Goal: Book appointment/travel/reservation

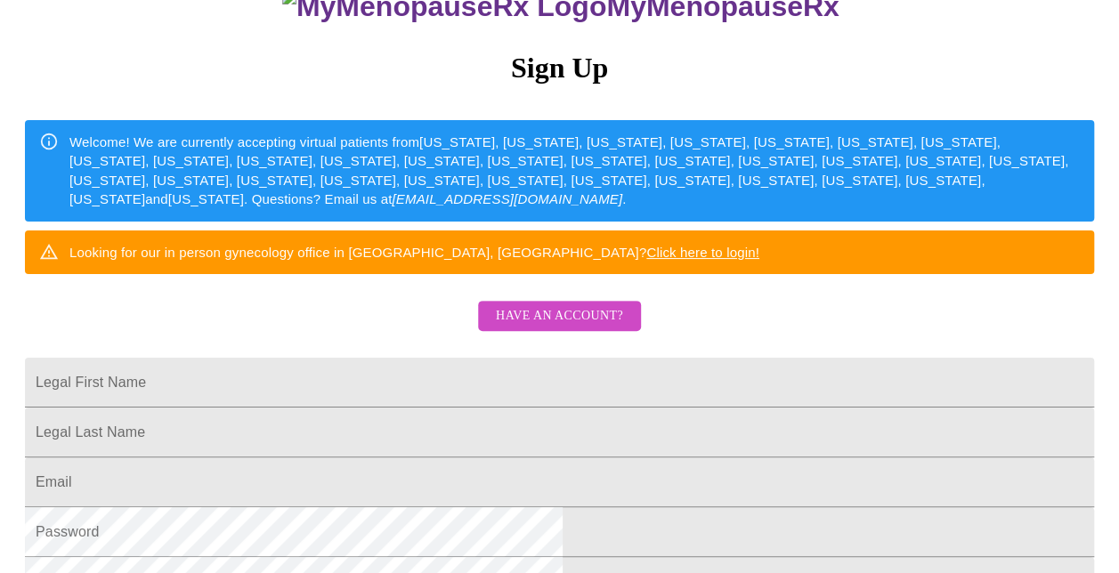
scroll to position [178, 0]
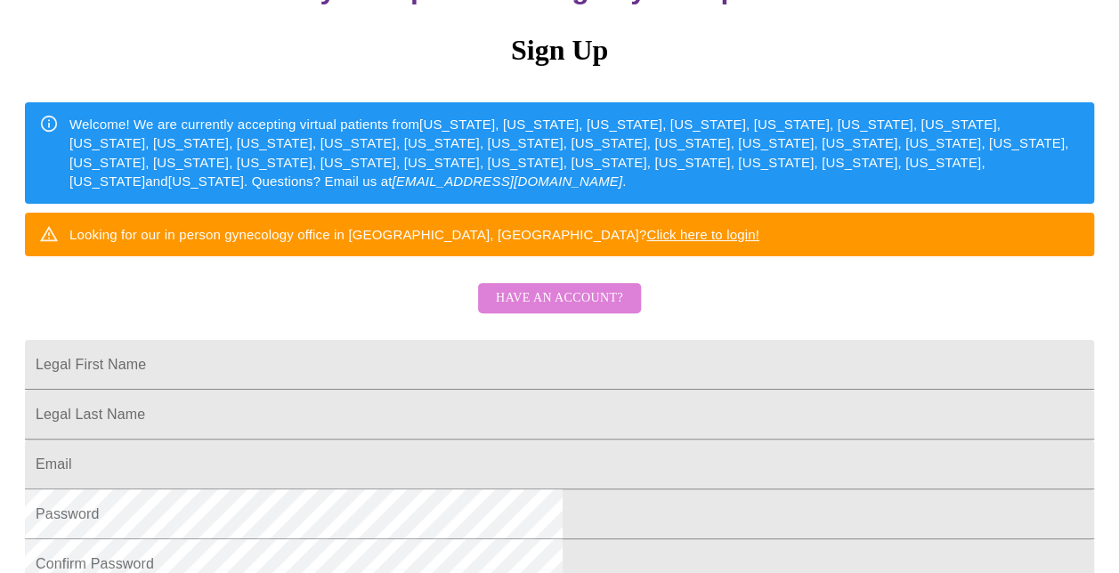
click at [579, 310] on span "Have an account?" at bounding box center [559, 298] width 127 height 22
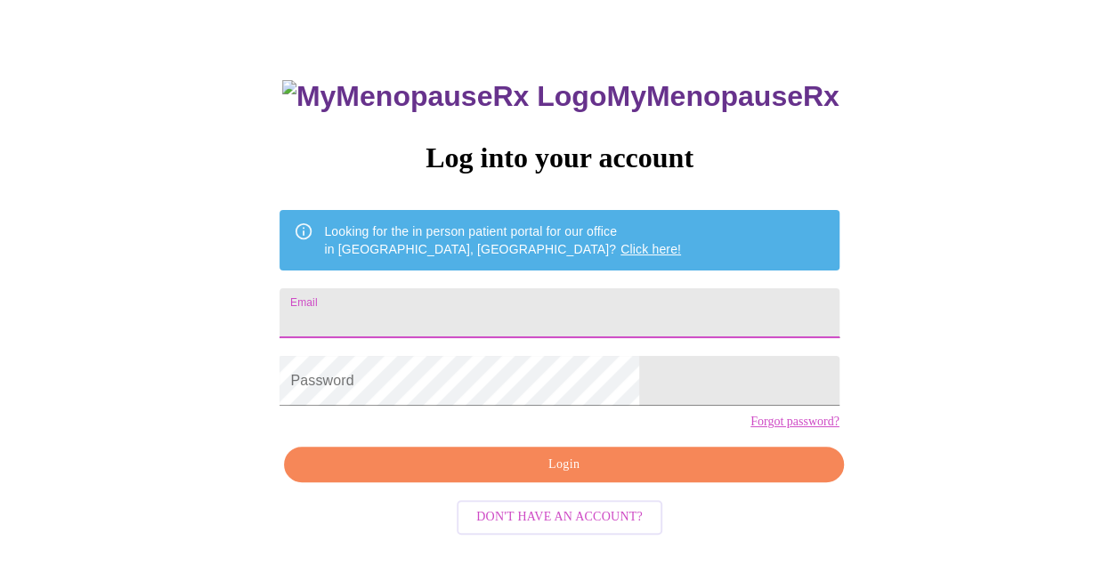
click at [482, 311] on input "Email" at bounding box center [558, 313] width 559 height 50
type input "[EMAIL_ADDRESS][DOMAIN_NAME]"
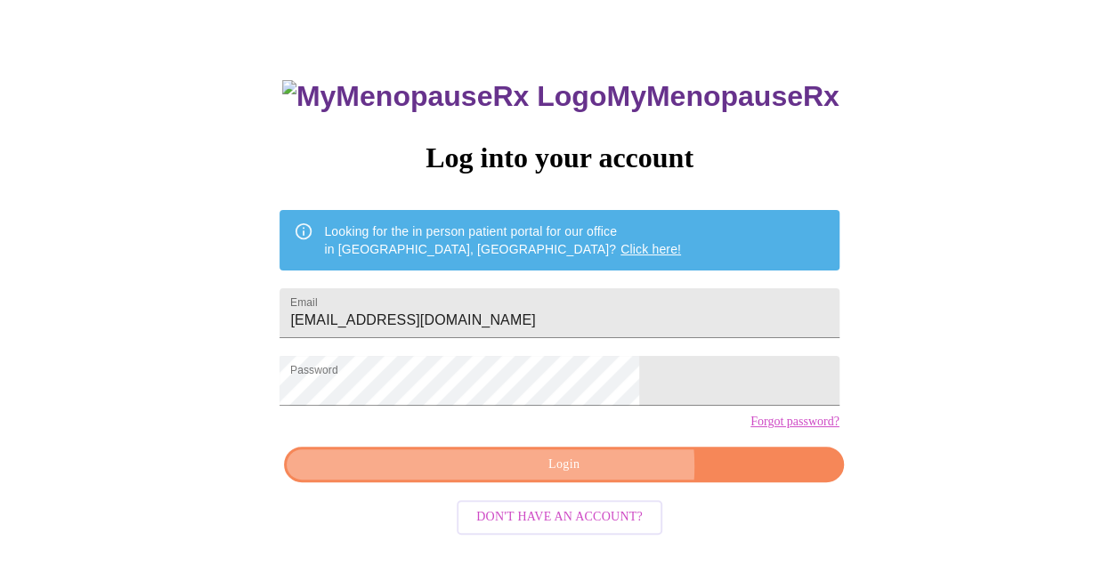
drag, startPoint x: 589, startPoint y: 497, endPoint x: 534, endPoint y: 489, distance: 55.6
click at [588, 476] on span "Login" at bounding box center [563, 465] width 518 height 22
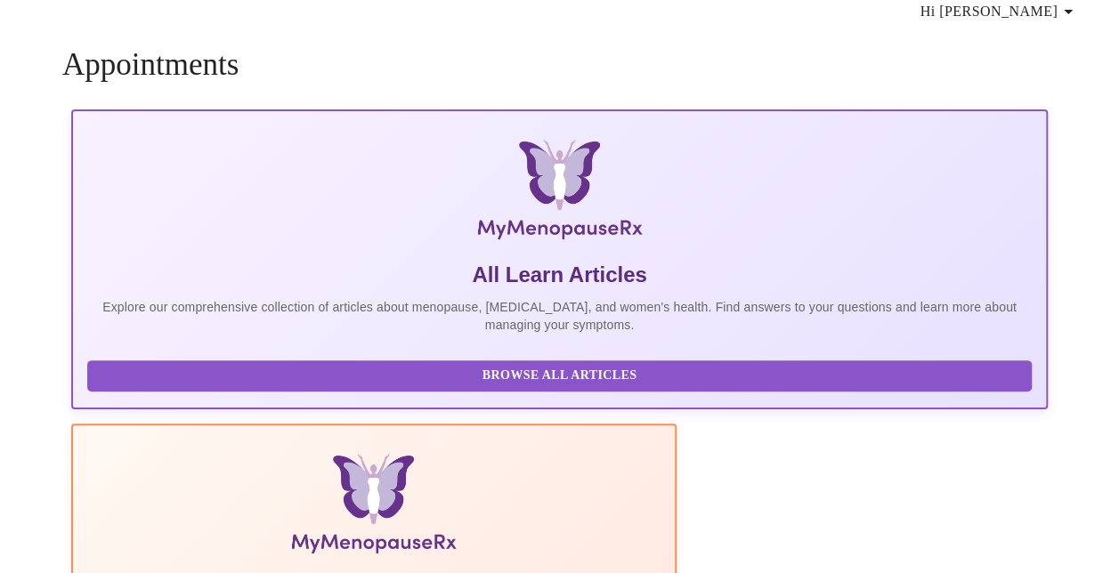
scroll to position [69, 0]
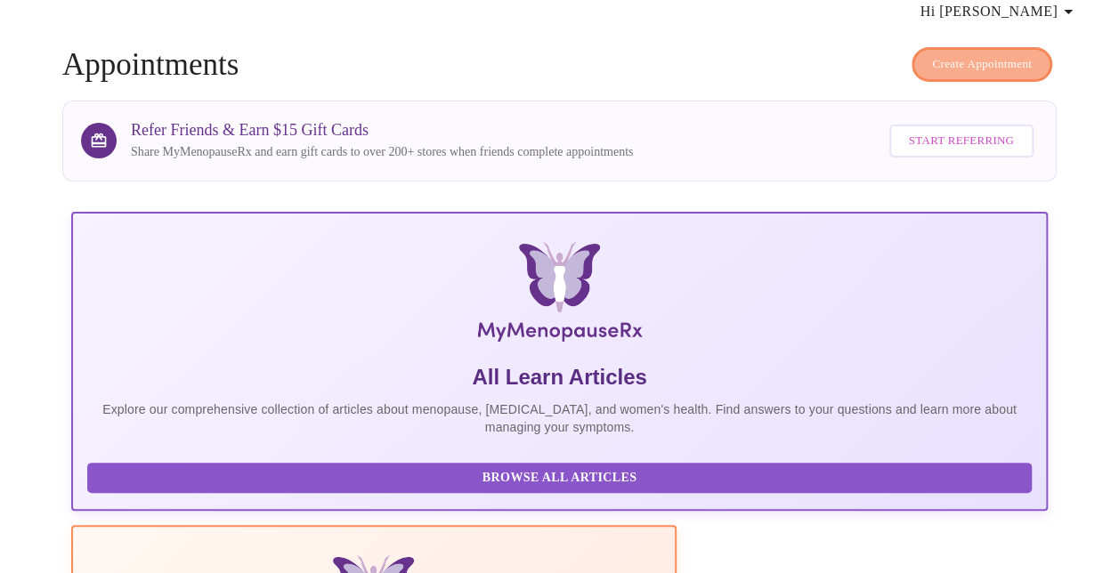
click at [970, 54] on span "Create Appointment" at bounding box center [982, 64] width 100 height 20
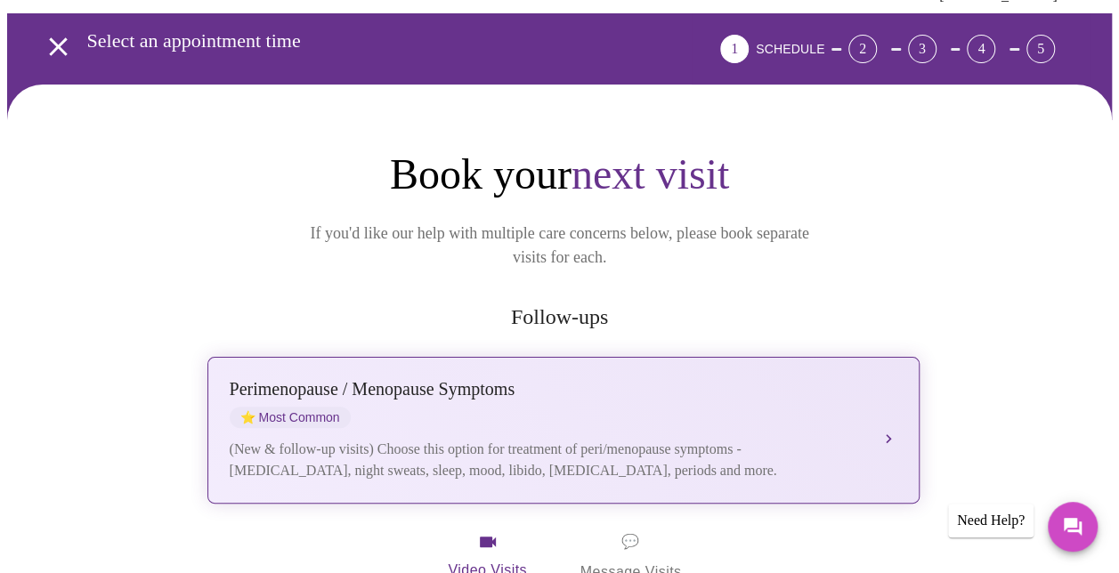
scroll to position [178, 0]
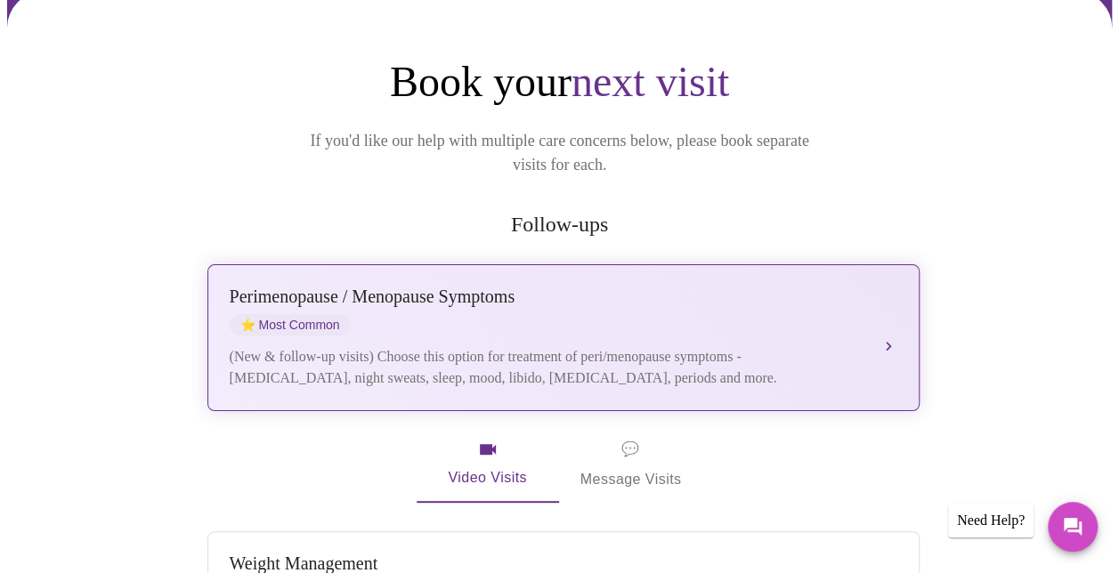
click at [468, 293] on div "[MEDICAL_DATA] / Menopause Symptoms ⭐ Most Common" at bounding box center [546, 311] width 632 height 49
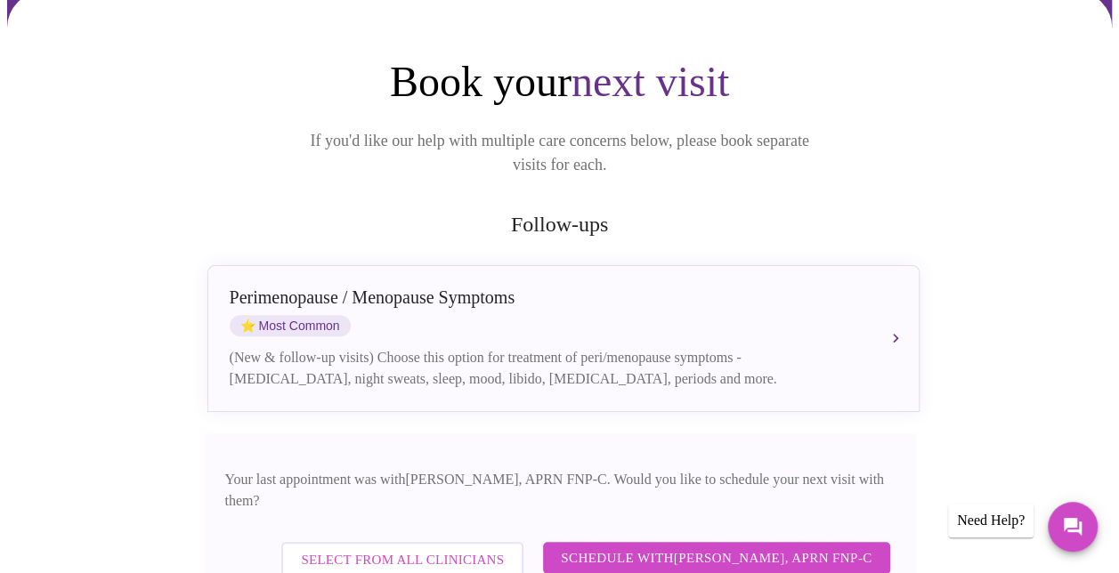
scroll to position [356, 0]
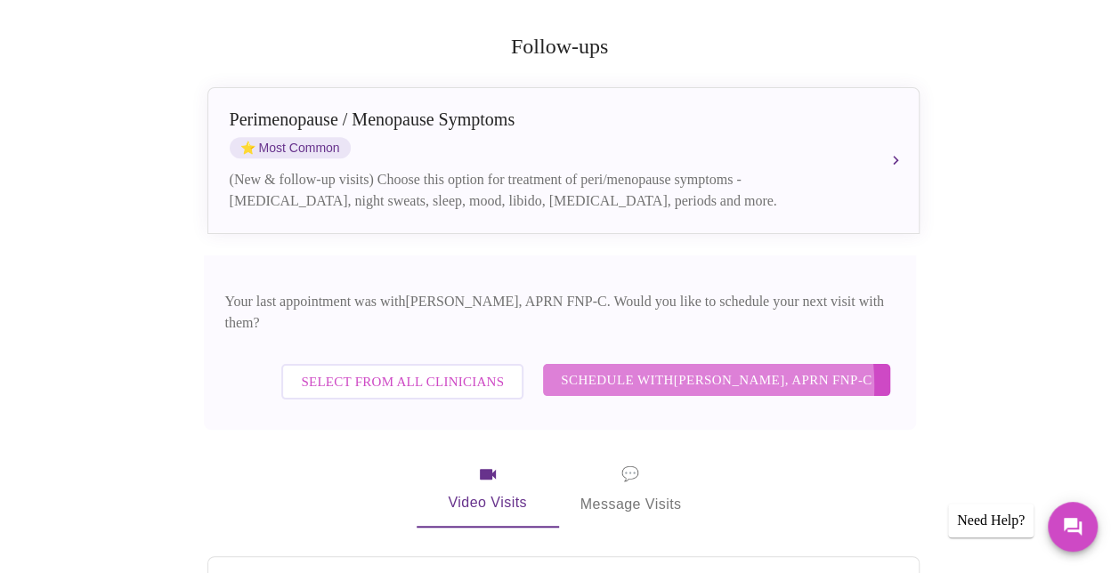
click at [669, 368] on span "Schedule with [PERSON_NAME], APRN FNP-C" at bounding box center [716, 379] width 311 height 23
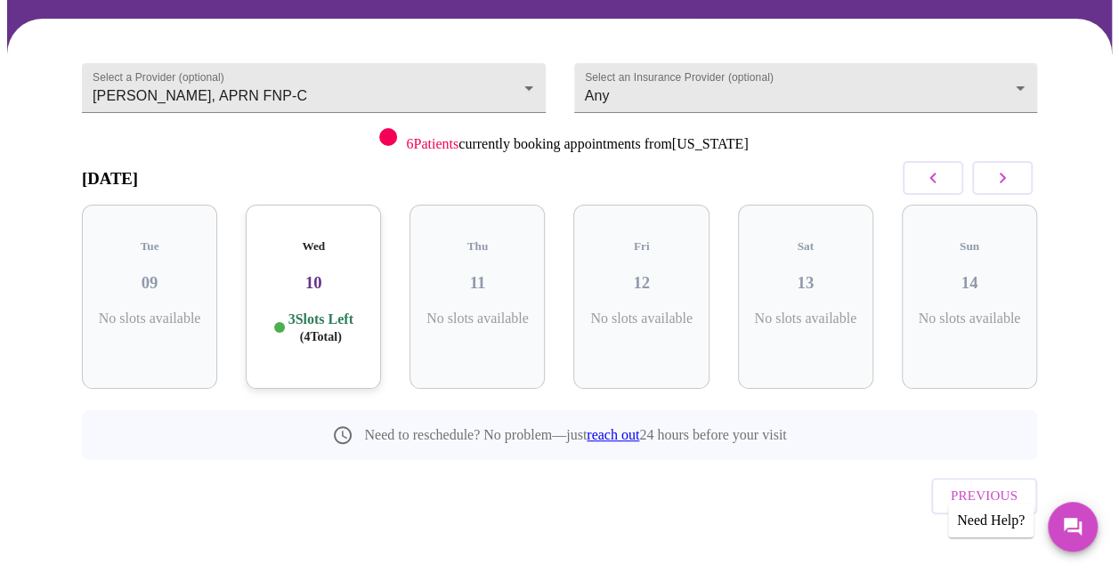
click at [315, 239] on h5 "Wed" at bounding box center [313, 246] width 107 height 14
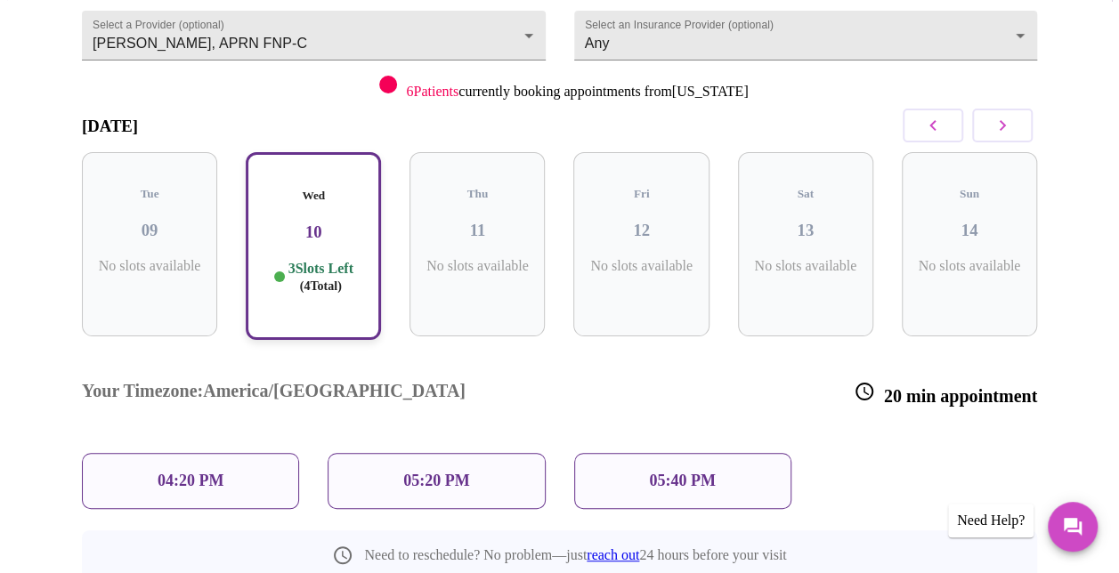
scroll to position [295, 0]
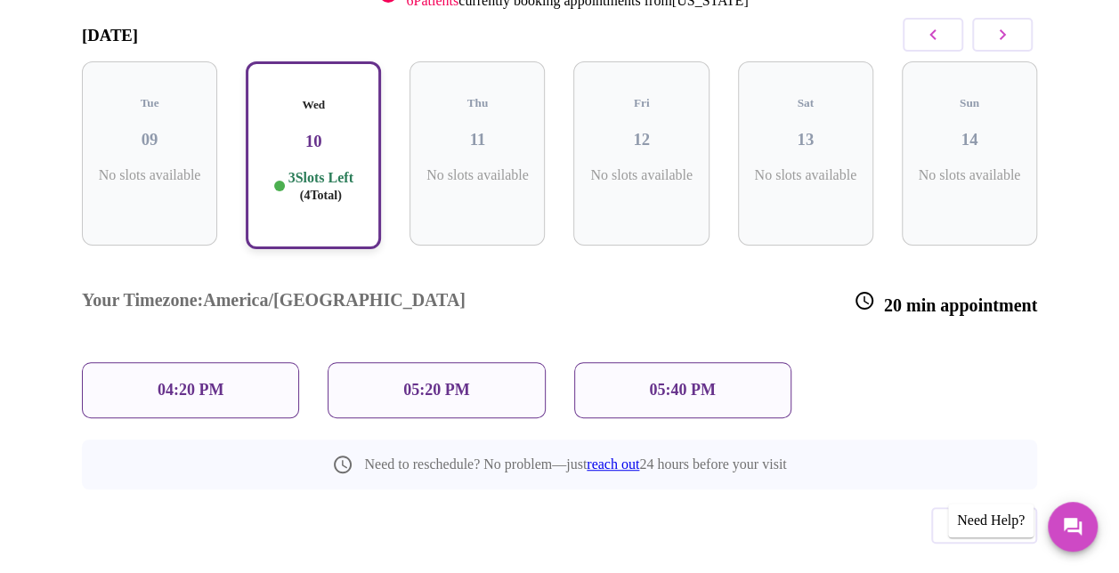
click at [190, 381] on p "04:20 PM" at bounding box center [191, 390] width 66 height 19
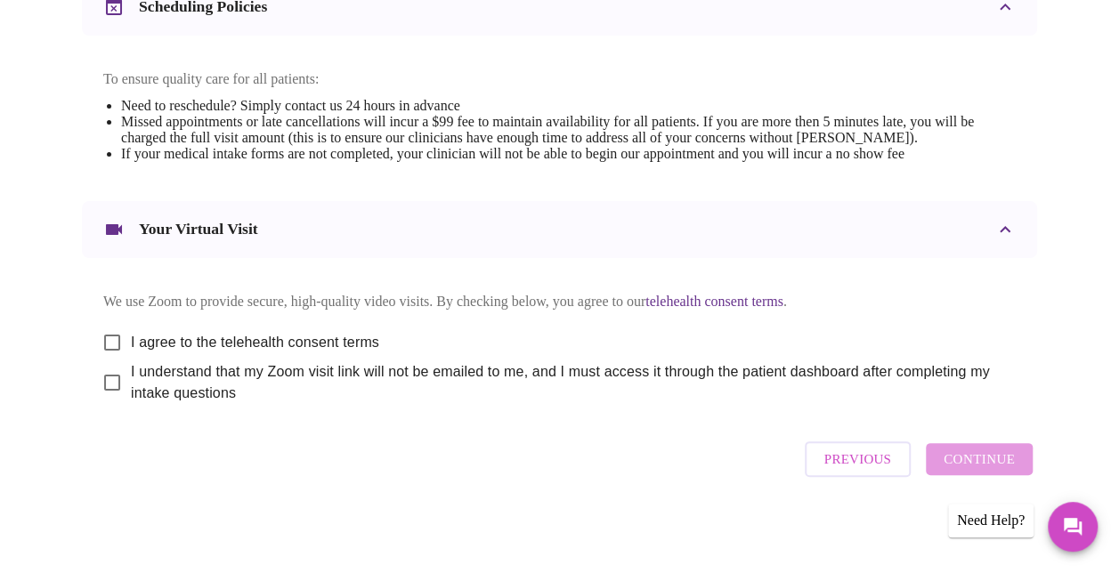
scroll to position [747, 0]
drag, startPoint x: 109, startPoint y: 340, endPoint x: 109, endPoint y: 385, distance: 45.4
click at [109, 340] on input "I agree to the telehealth consent terms" at bounding box center [111, 342] width 37 height 37
checkbox input "true"
click at [103, 384] on input "I understand that my Zoom visit link will not be emailed to me, and I must acce…" at bounding box center [111, 382] width 37 height 37
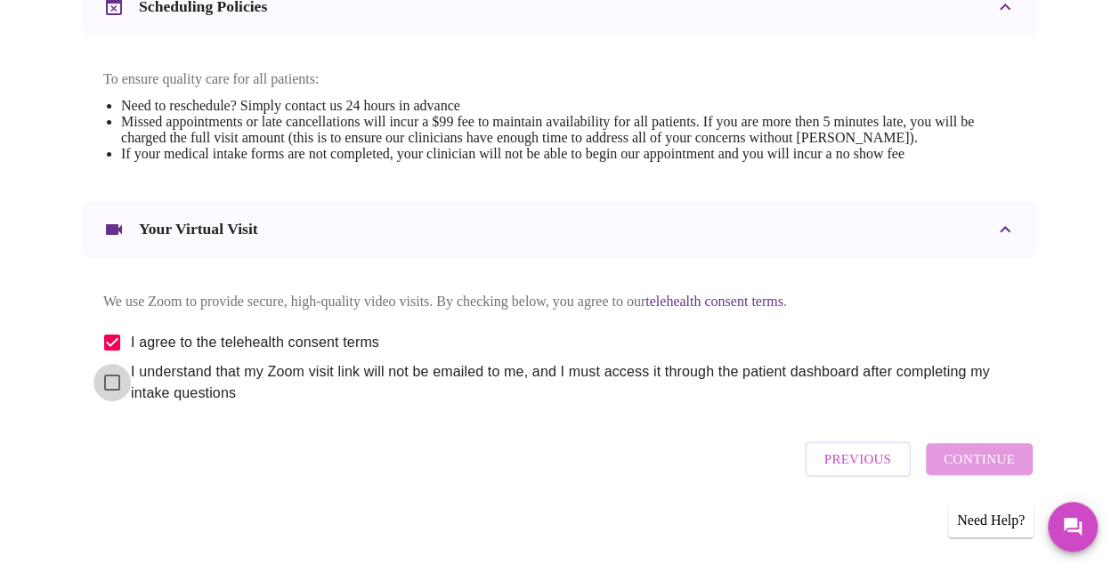
checkbox input "true"
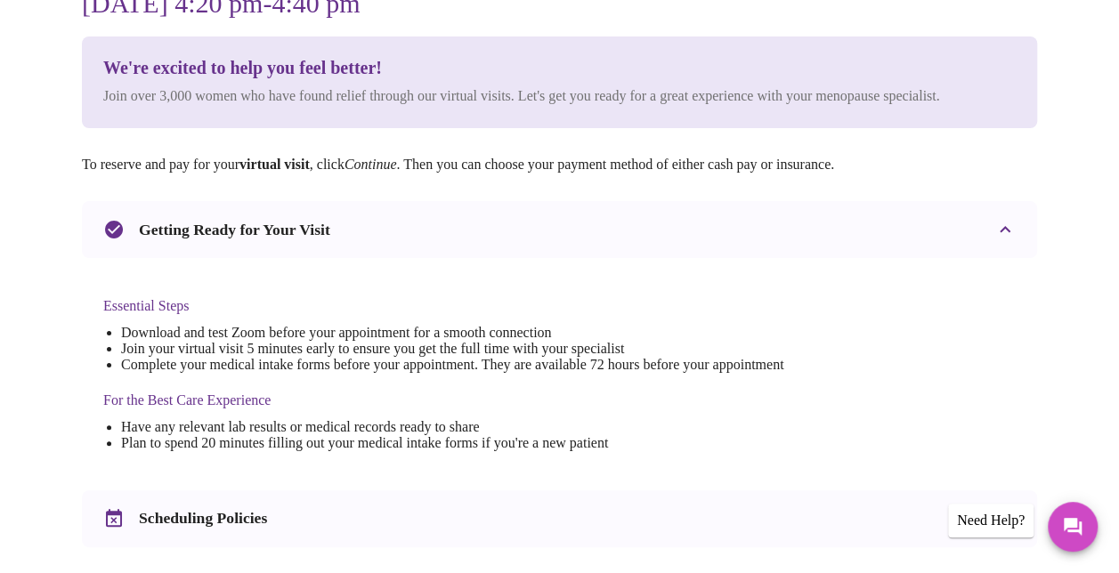
scroll to position [0, 0]
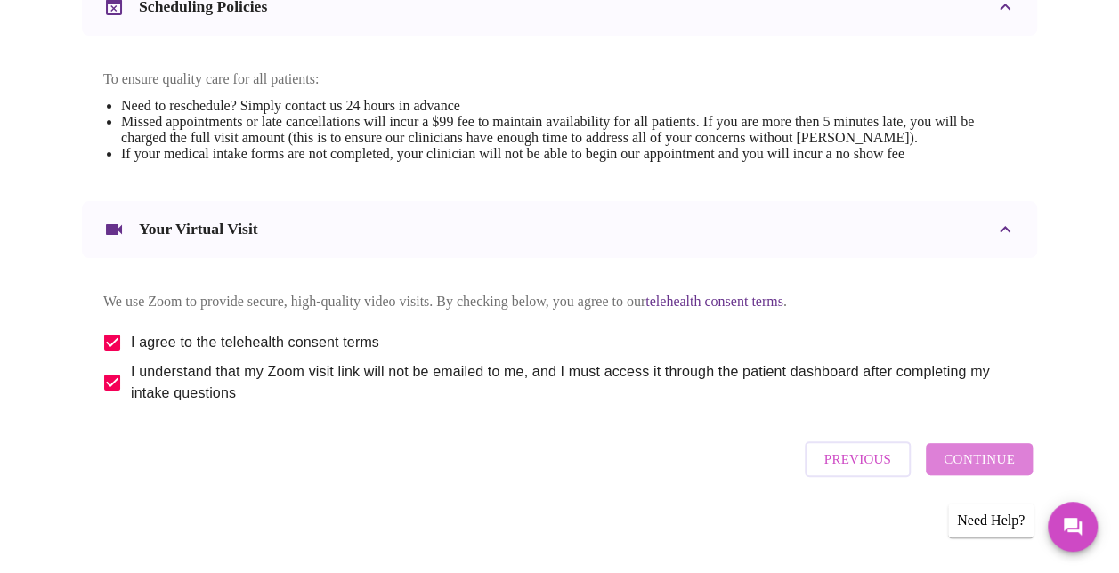
click at [991, 468] on span "Continue" at bounding box center [978, 459] width 71 height 23
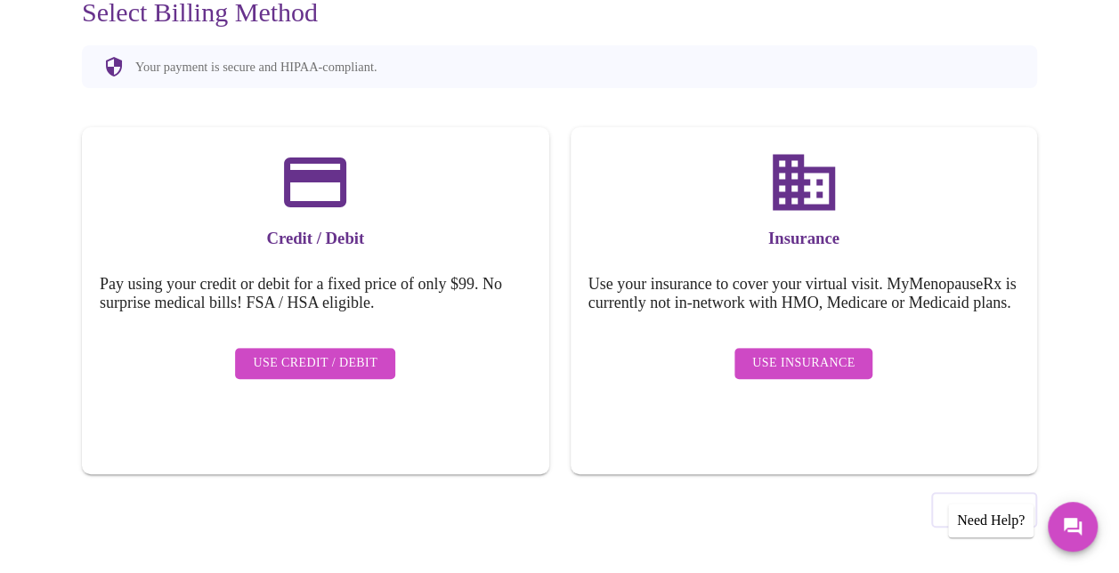
click at [302, 352] on span "Use Credit / Debit" at bounding box center [315, 363] width 125 height 22
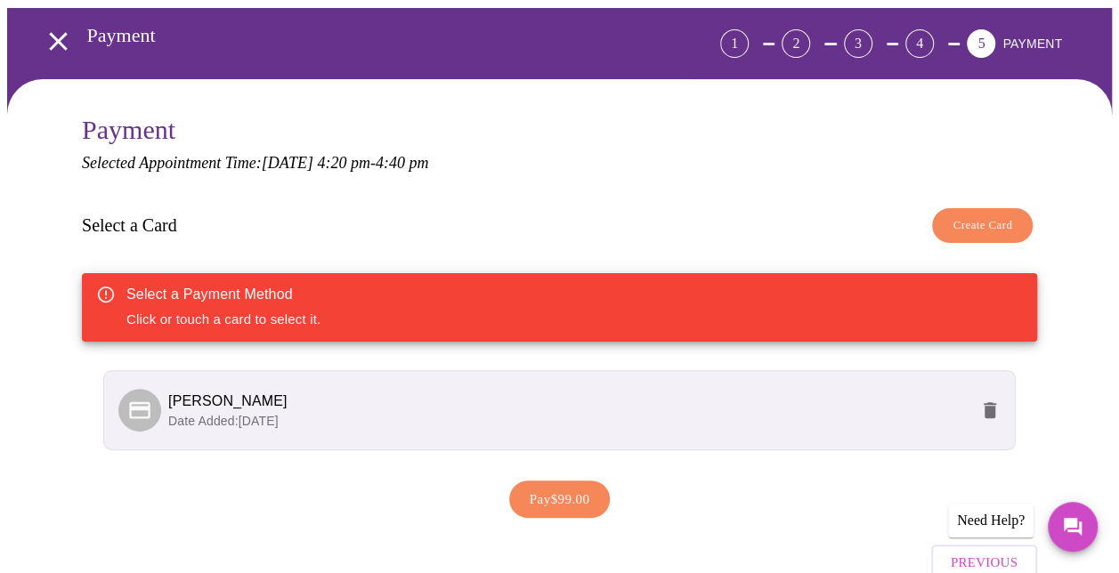
scroll to position [178, 0]
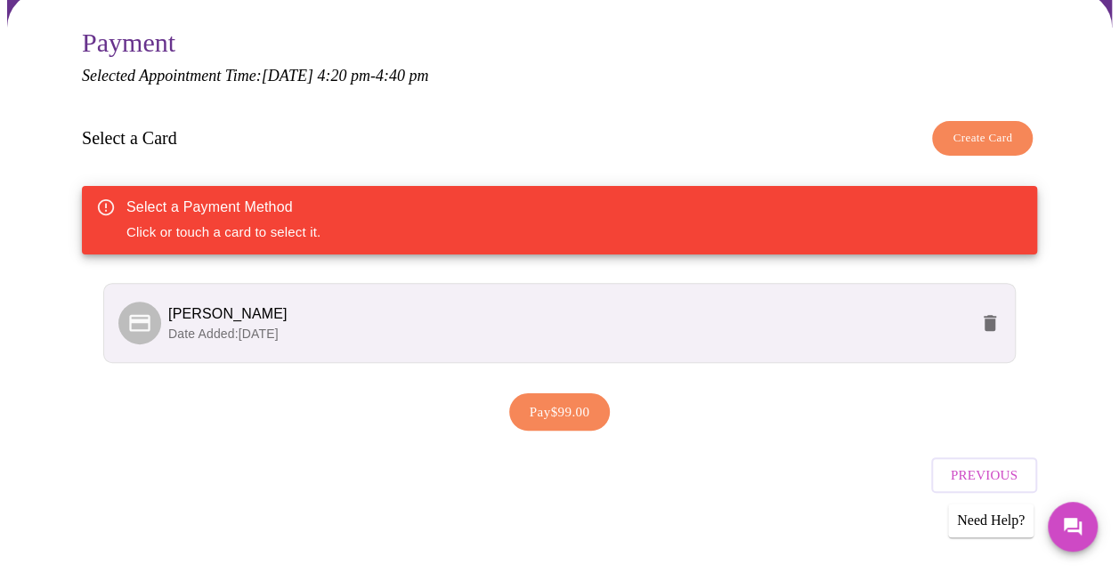
click at [716, 326] on p "Date Added: [DATE]" at bounding box center [568, 334] width 800 height 18
click at [227, 315] on span "[PERSON_NAME]" at bounding box center [227, 313] width 119 height 15
click at [565, 411] on span "Pay $99.00" at bounding box center [560, 411] width 61 height 23
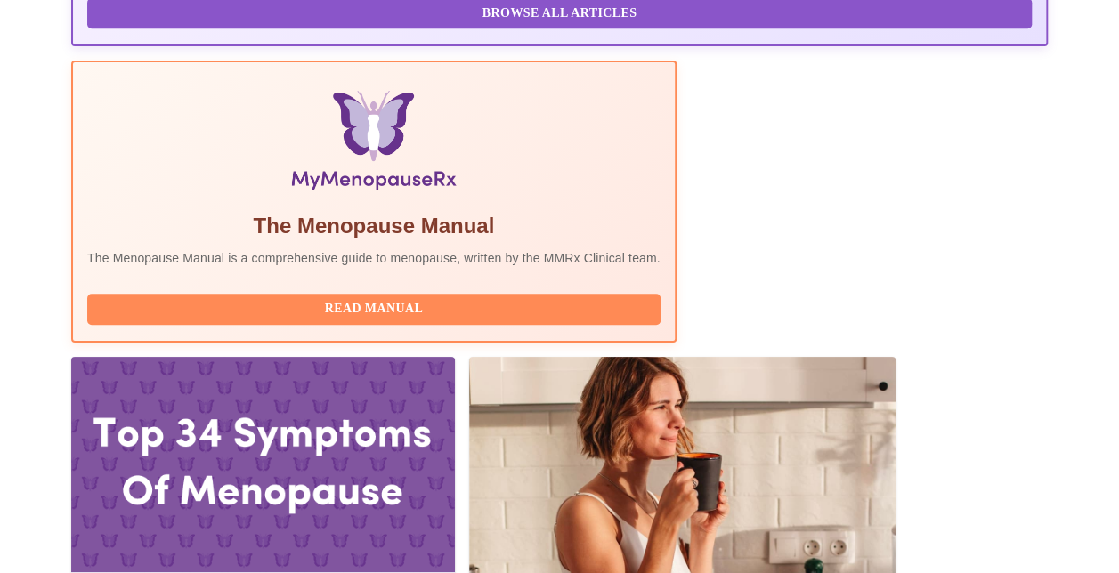
scroll to position [801, 0]
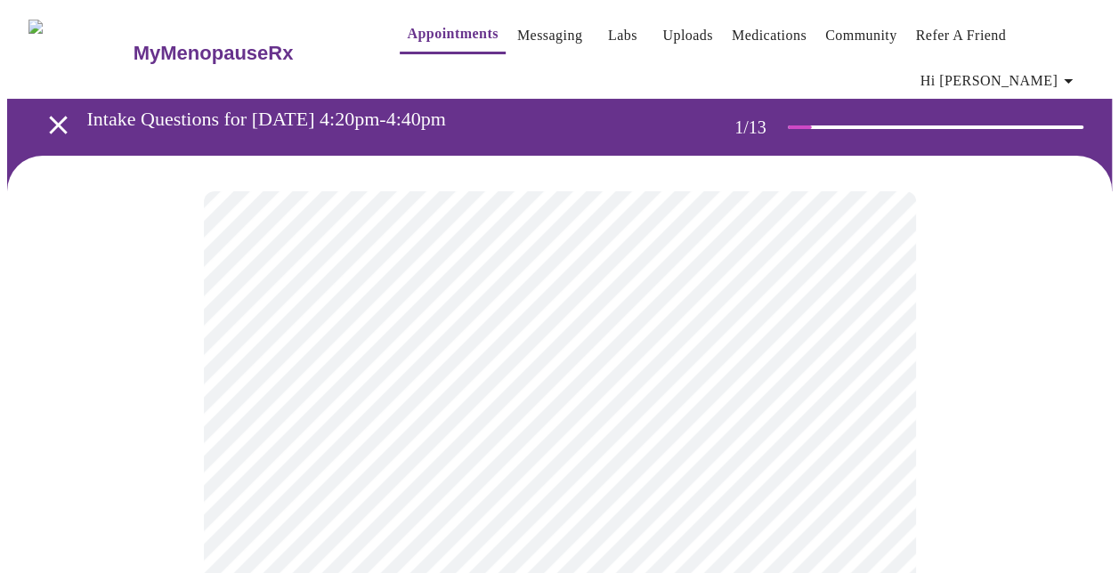
scroll to position [89, 0]
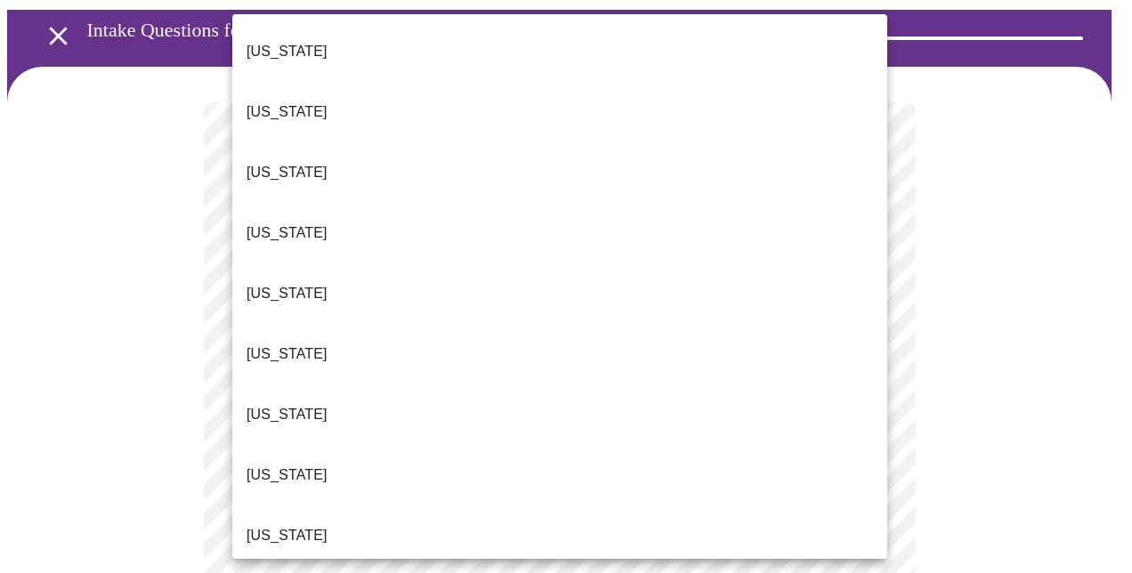
click at [277, 324] on li "[US_STATE]" at bounding box center [559, 354] width 655 height 61
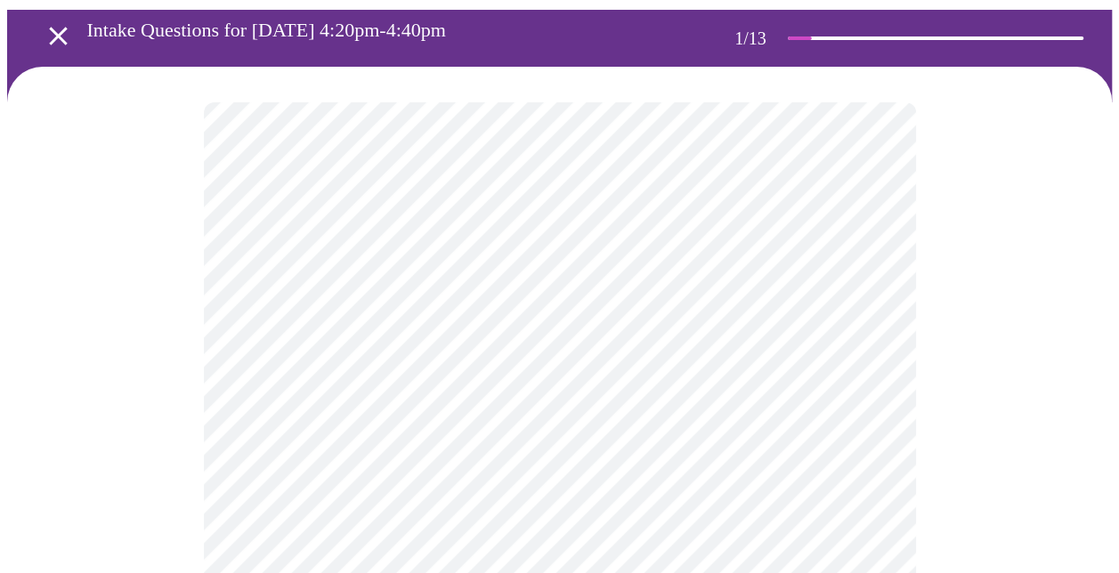
scroll to position [0, 0]
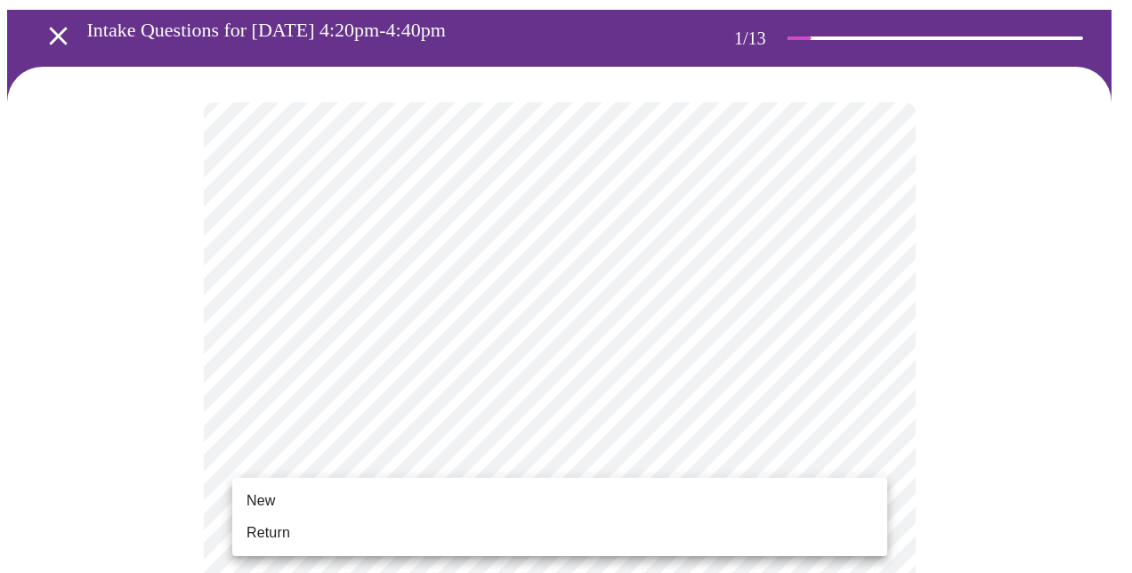
click at [269, 530] on span "Return" at bounding box center [269, 532] width 44 height 21
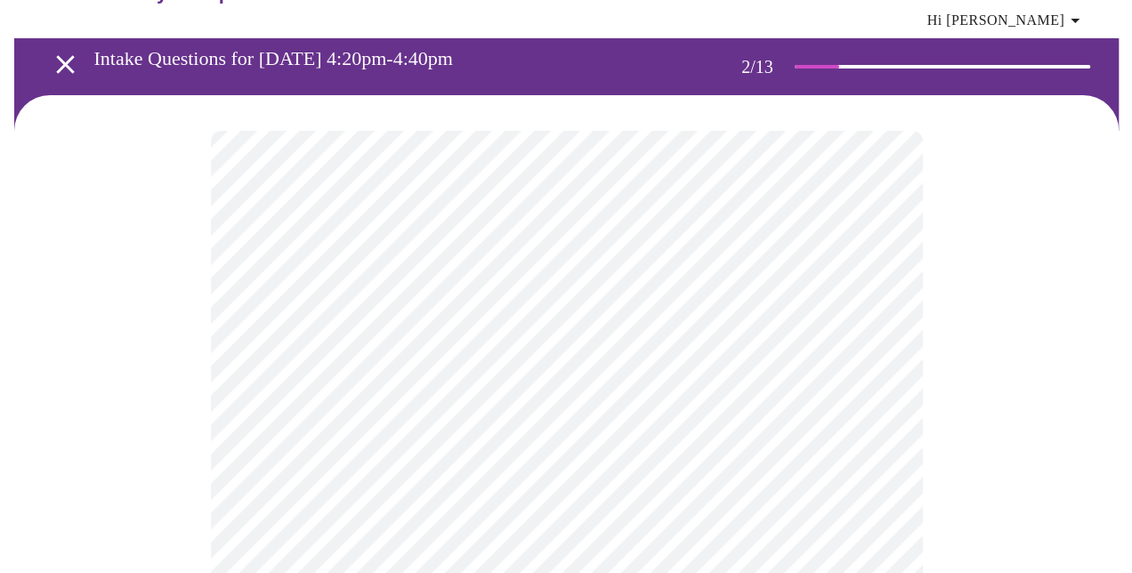
scroll to position [89, 0]
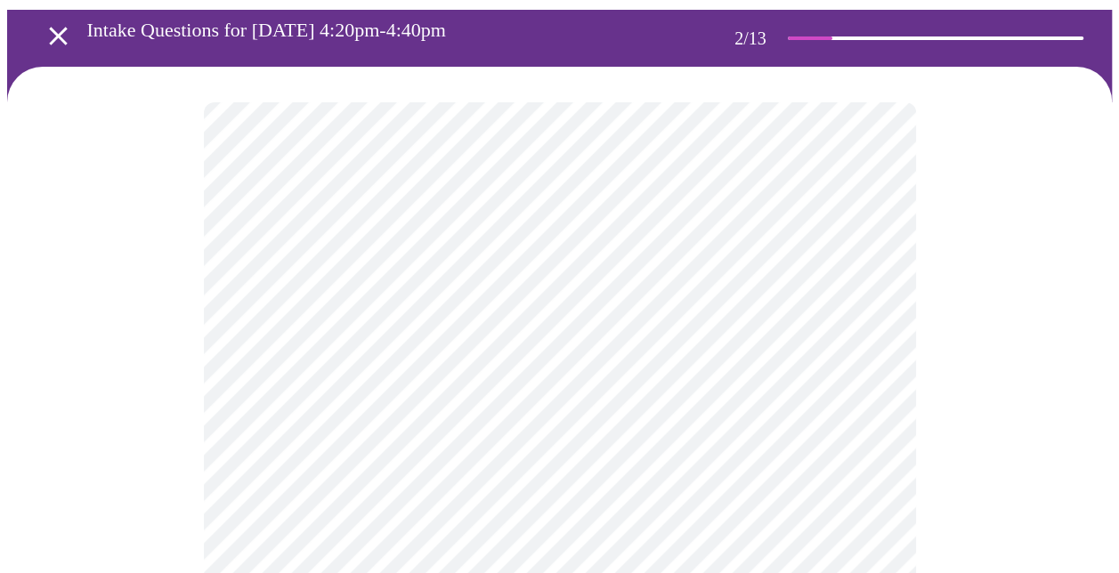
click at [587, 303] on body "MyMenopauseRx Appointments Messaging Labs Uploads Medications Community Refer a…" at bounding box center [559, 465] width 1104 height 1094
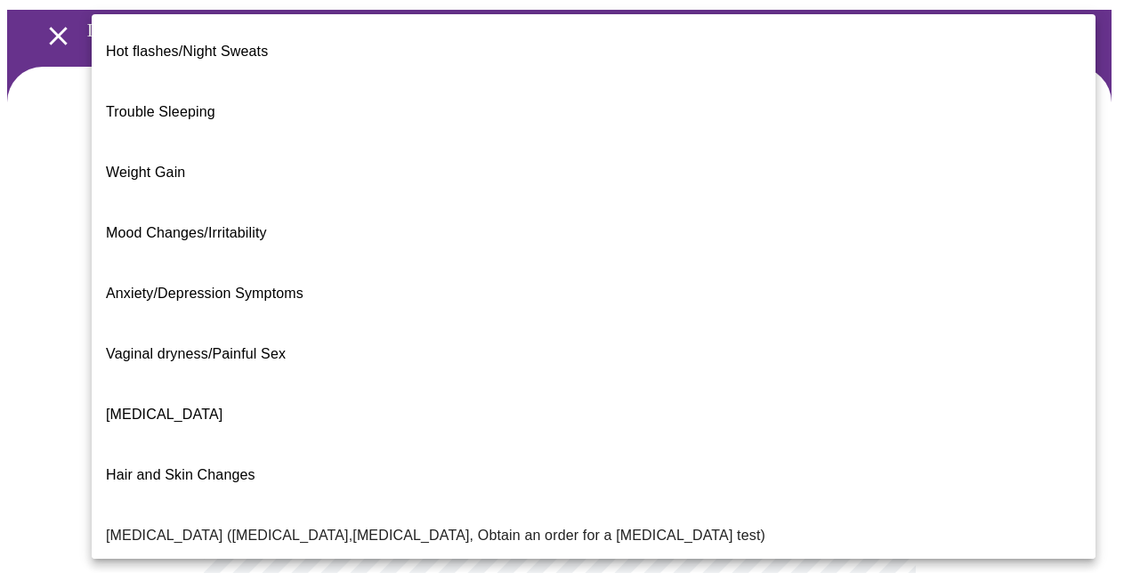
click at [172, 165] on span "Weight Gain" at bounding box center [145, 172] width 79 height 15
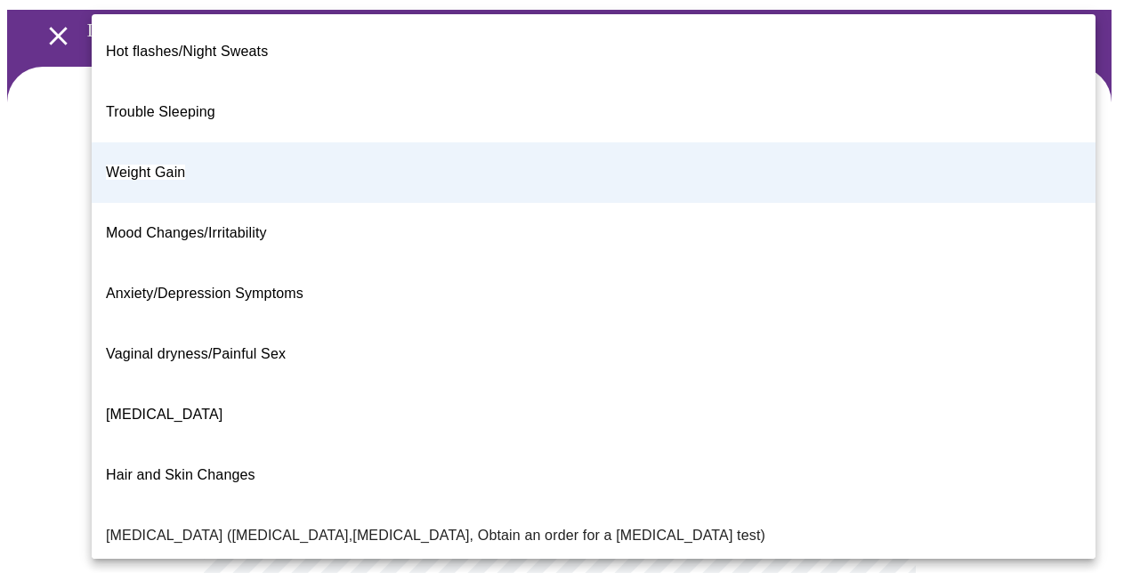
click at [340, 313] on body "MyMenopauseRx Appointments Messaging Labs Uploads Medications Community Refer a…" at bounding box center [566, 459] width 1118 height 1083
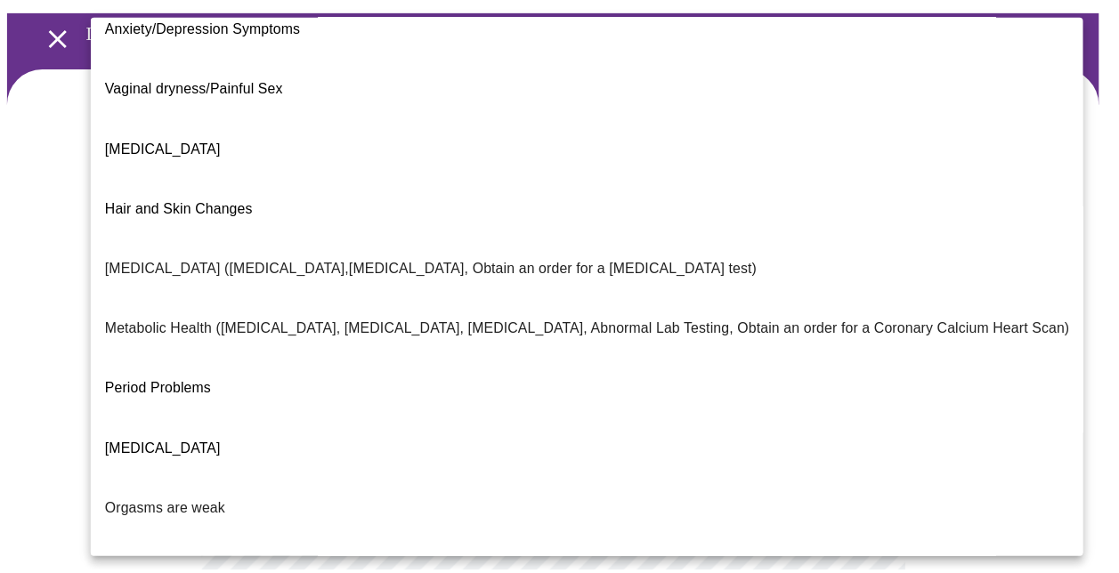
scroll to position [349, 0]
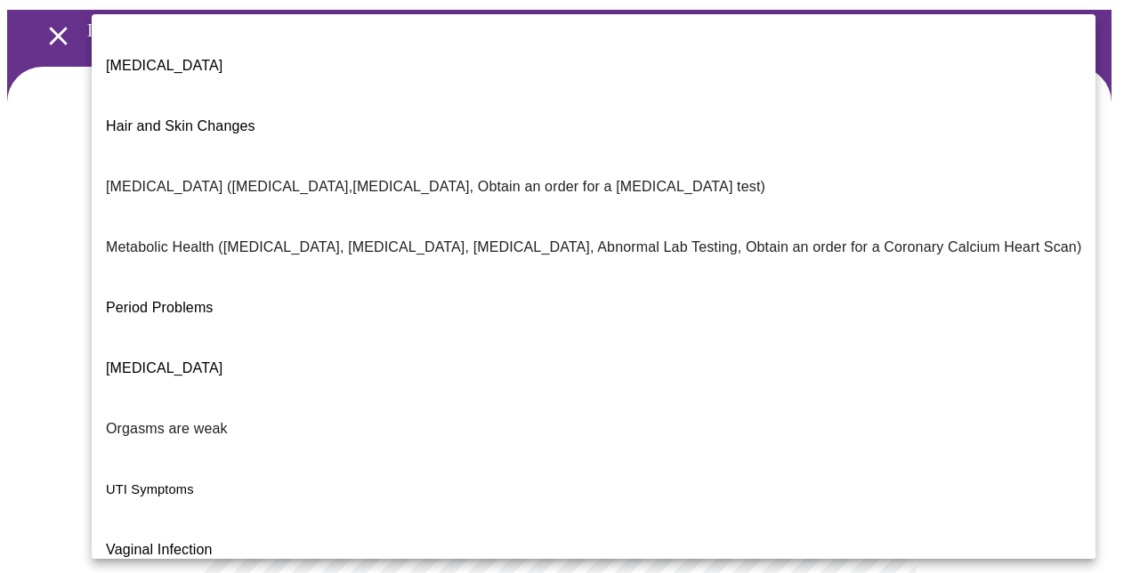
click at [0, 327] on html "MyMenopauseRx Appointments Messaging Labs Uploads Medications Community Refer a…" at bounding box center [566, 459] width 1132 height 1097
click at [53, 111] on div at bounding box center [566, 286] width 1132 height 573
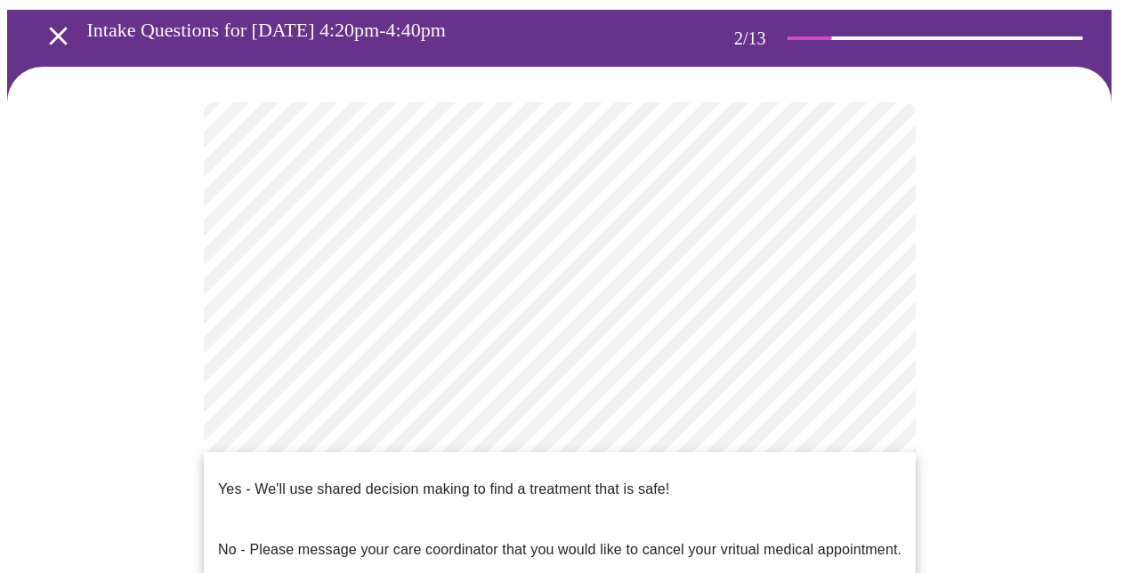
click at [366, 483] on body "MyMenopauseRx Appointments Messaging Labs Uploads Medications Community Refer a…" at bounding box center [566, 459] width 1118 height 1083
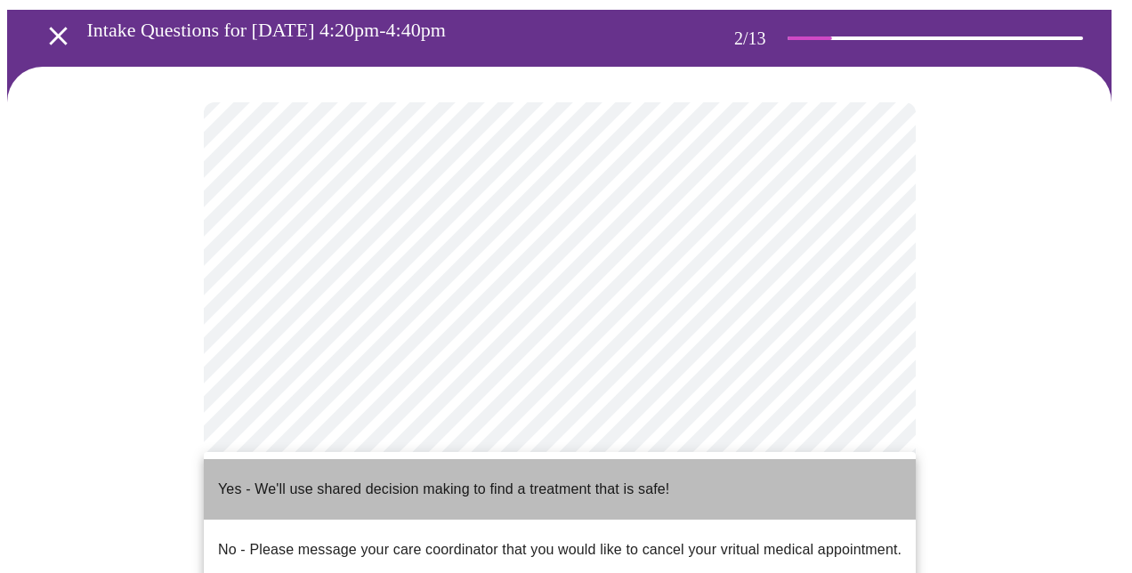
click at [475, 482] on p "Yes - We'll use shared decision making to find a treatment that is safe!" at bounding box center [443, 489] width 451 height 21
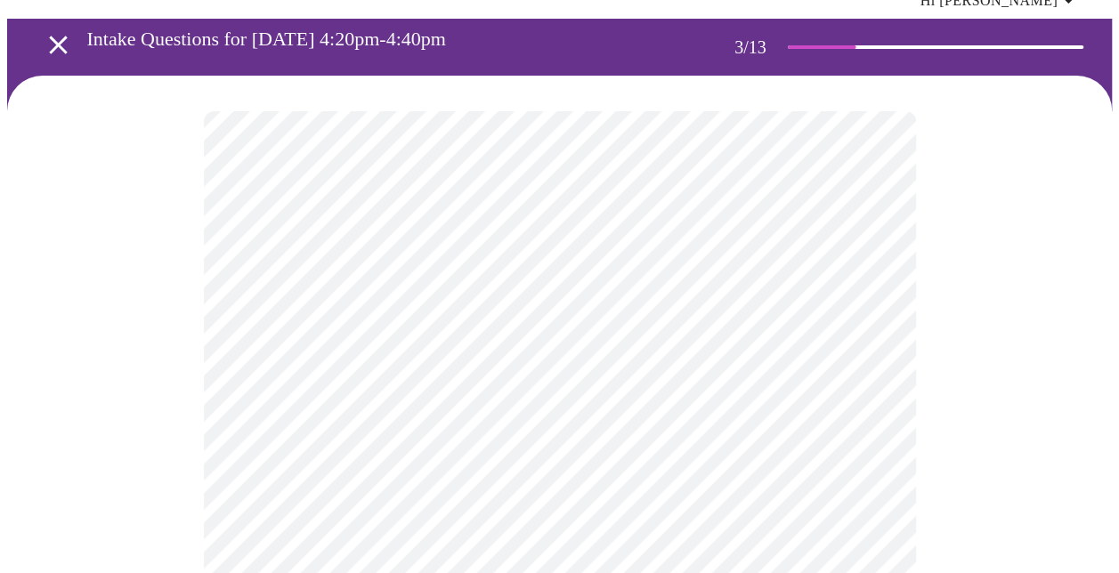
scroll to position [178, 0]
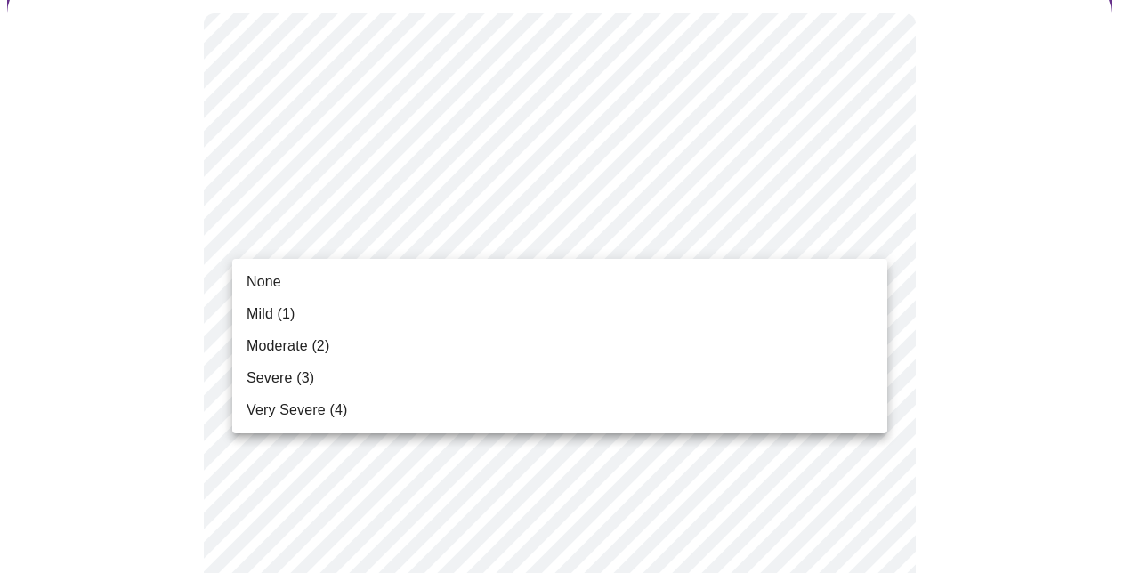
click at [294, 286] on li "None" at bounding box center [559, 282] width 655 height 32
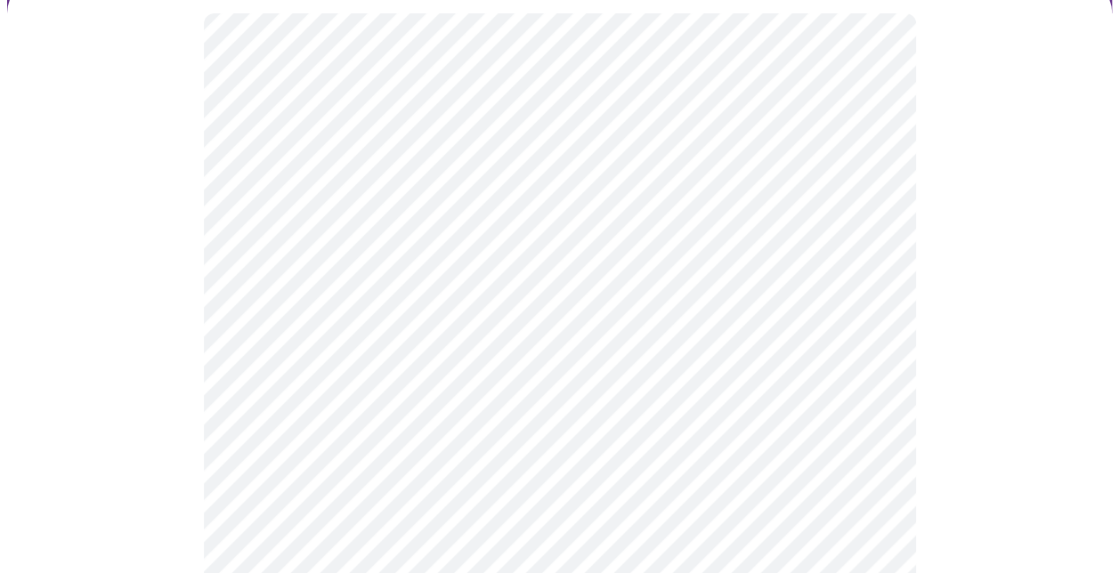
scroll to position [267, 0]
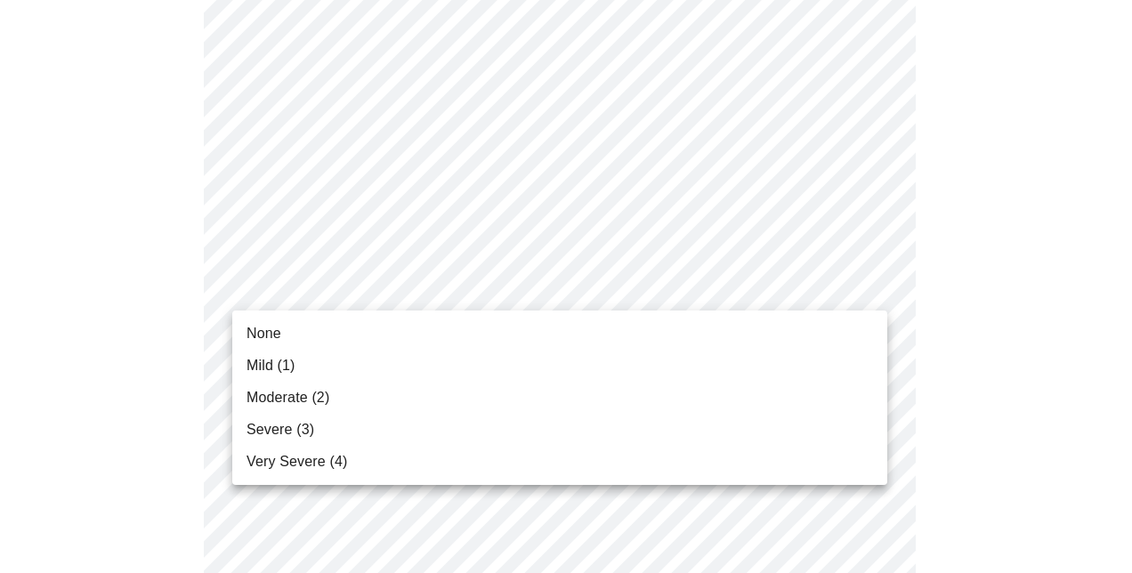
click at [386, 327] on li "None" at bounding box center [559, 334] width 655 height 32
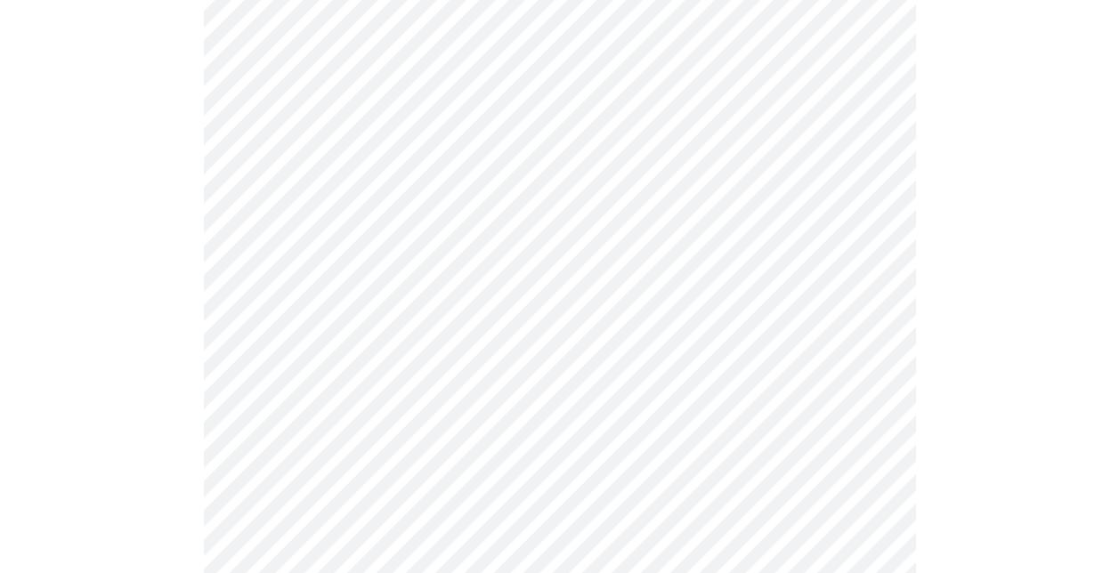
scroll to position [445, 0]
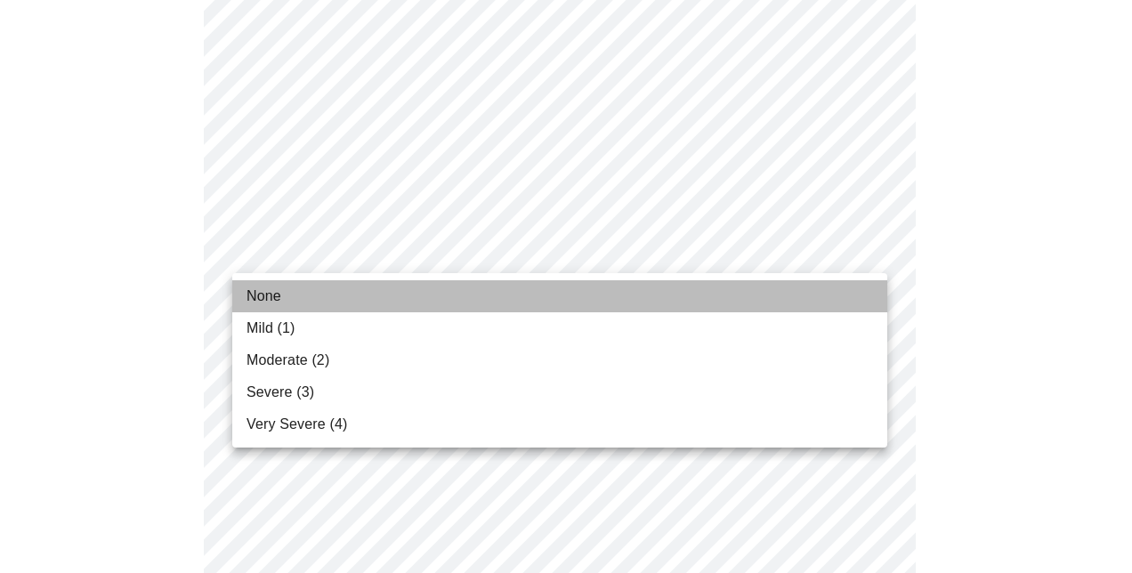
click at [377, 299] on li "None" at bounding box center [559, 296] width 655 height 32
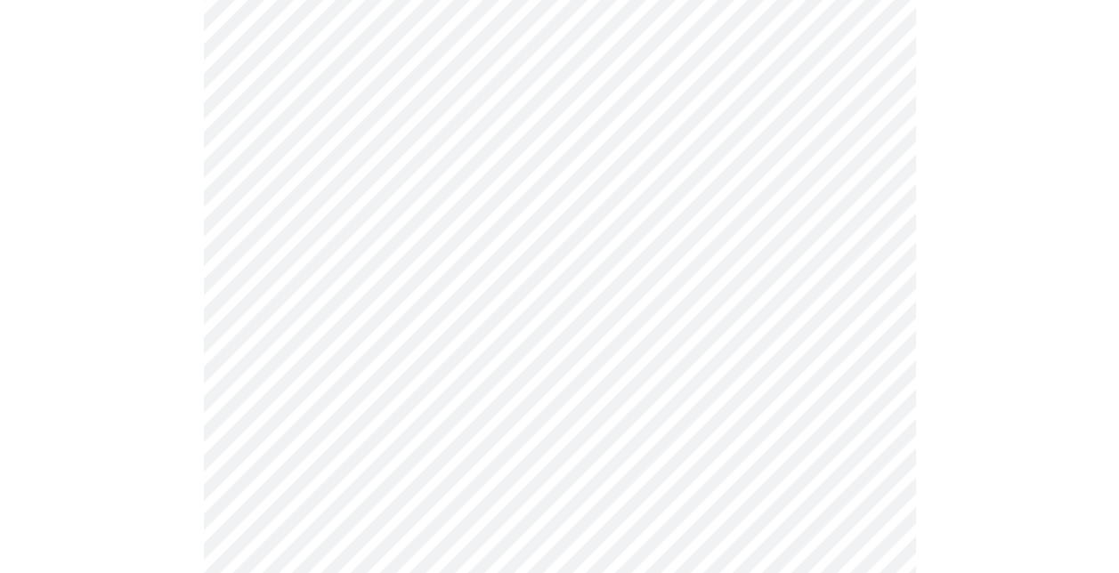
scroll to position [623, 0]
click at [409, 212] on body "MyMenopauseRx Appointments Messaging Labs Uploads Medications Community Refer a…" at bounding box center [559, 543] width 1104 height 2318
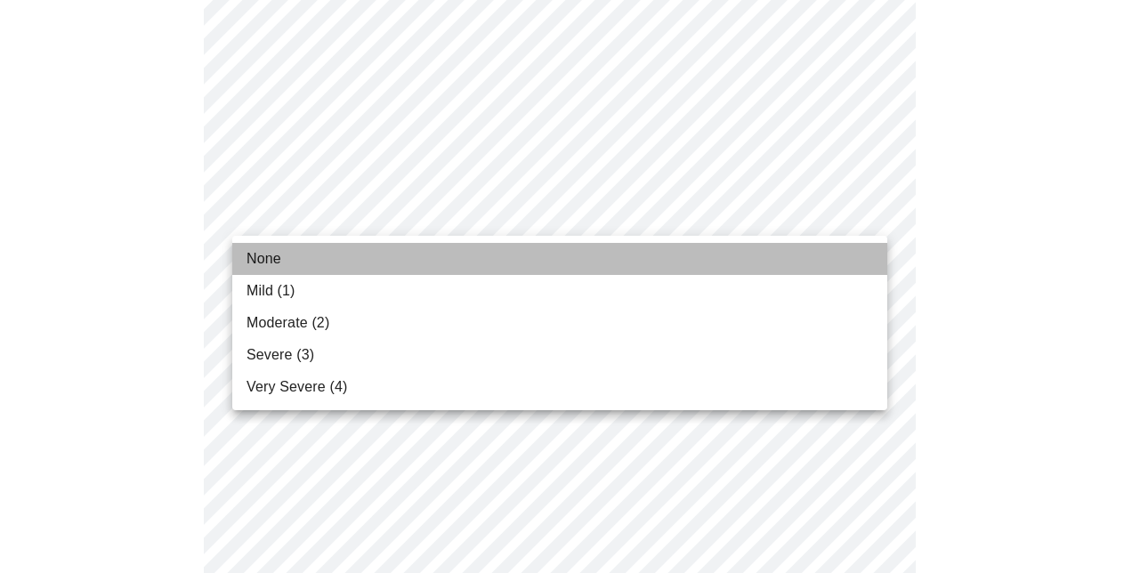
click at [374, 255] on li "None" at bounding box center [559, 259] width 655 height 32
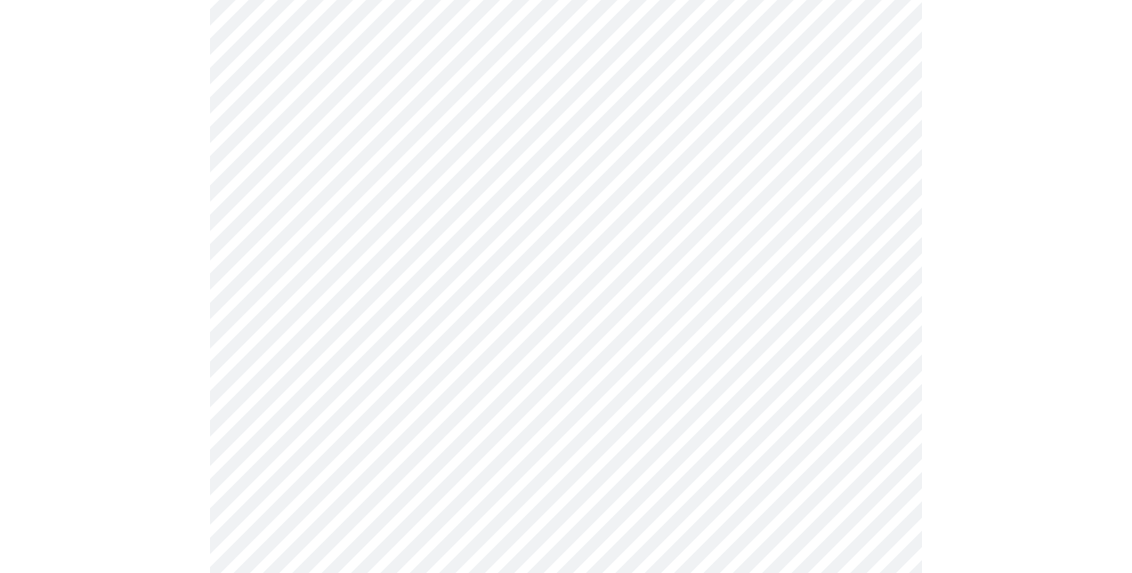
click at [360, 328] on body "MyMenopauseRx Appointments Messaging Labs Uploads Medications Community Refer a…" at bounding box center [566, 530] width 1118 height 2293
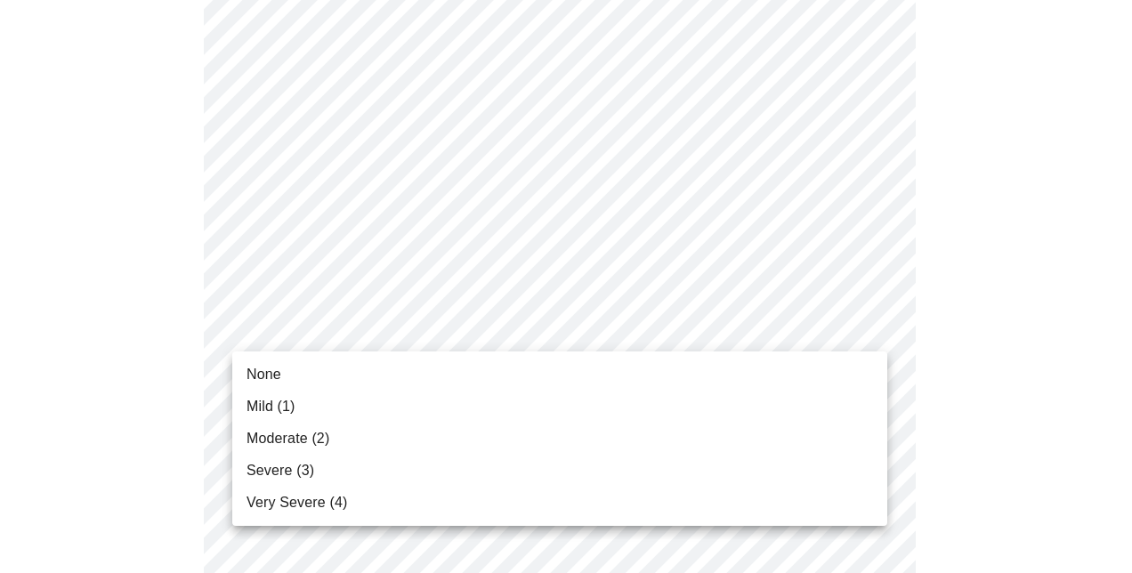
click at [332, 376] on li "None" at bounding box center [559, 375] width 655 height 32
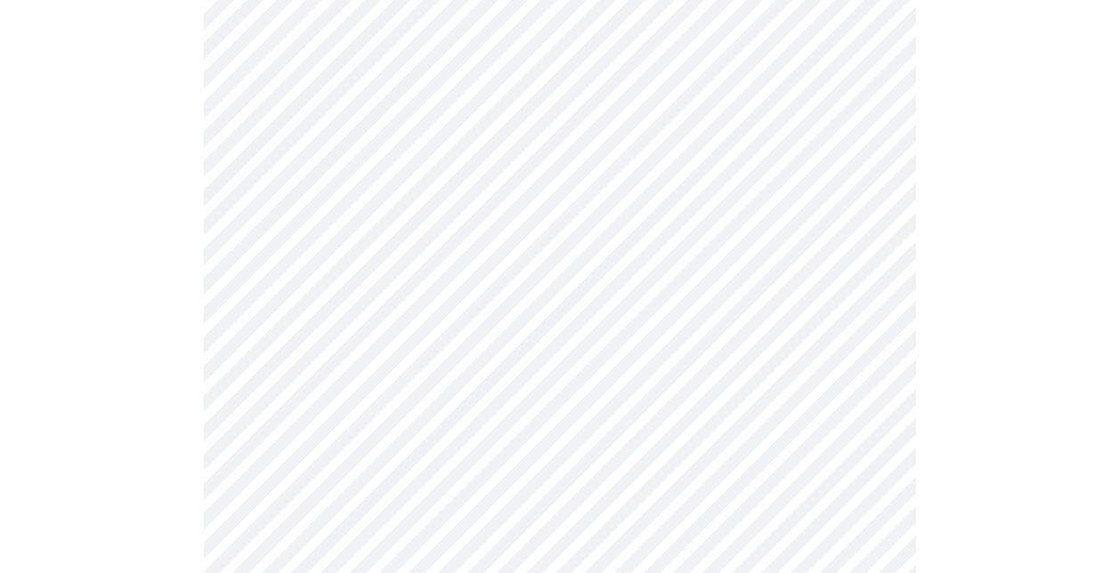
scroll to position [890, 0]
click at [417, 172] on body "MyMenopauseRx Appointments Messaging Labs Uploads Medications Community Refer a…" at bounding box center [559, 251] width 1104 height 2268
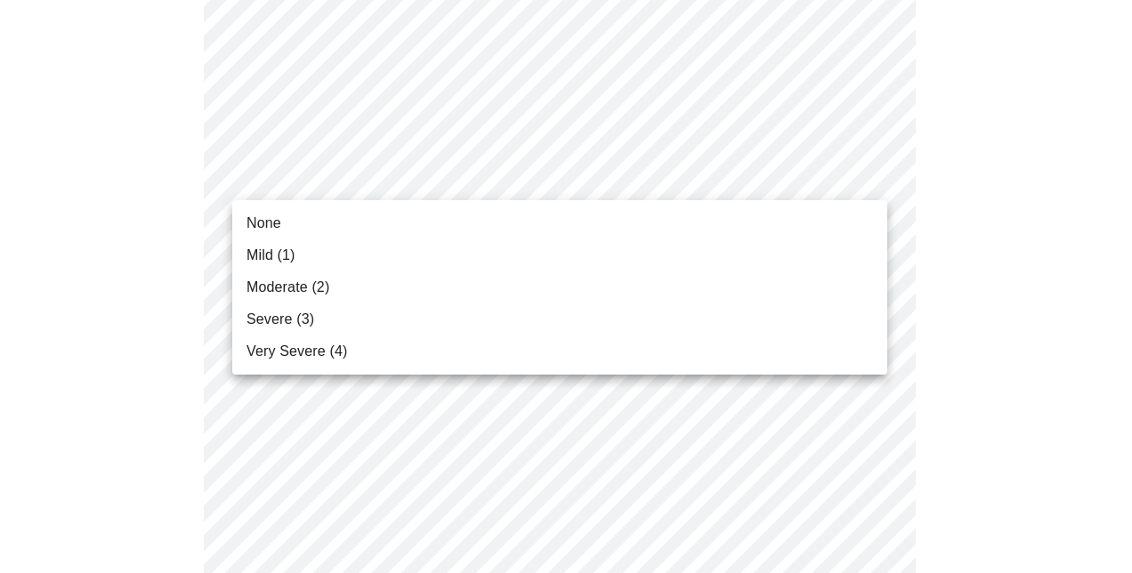
click at [376, 232] on li "None" at bounding box center [559, 223] width 655 height 32
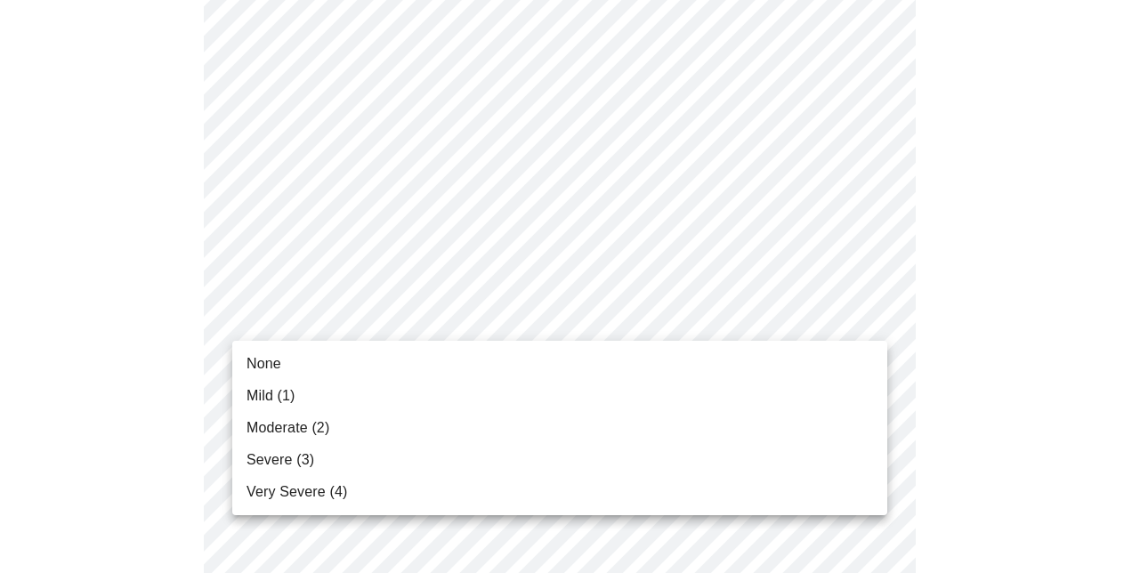
click at [349, 312] on body "MyMenopauseRx Appointments Messaging Labs Uploads Medications Community Refer a…" at bounding box center [566, 238] width 1118 height 2243
click at [279, 365] on span "None" at bounding box center [264, 363] width 35 height 21
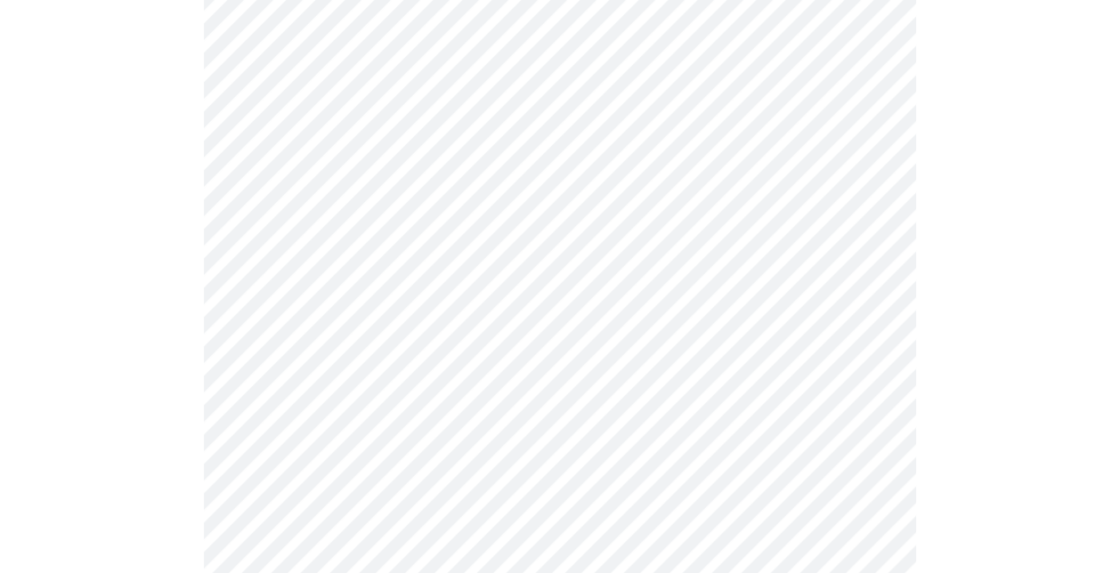
scroll to position [1157, 0]
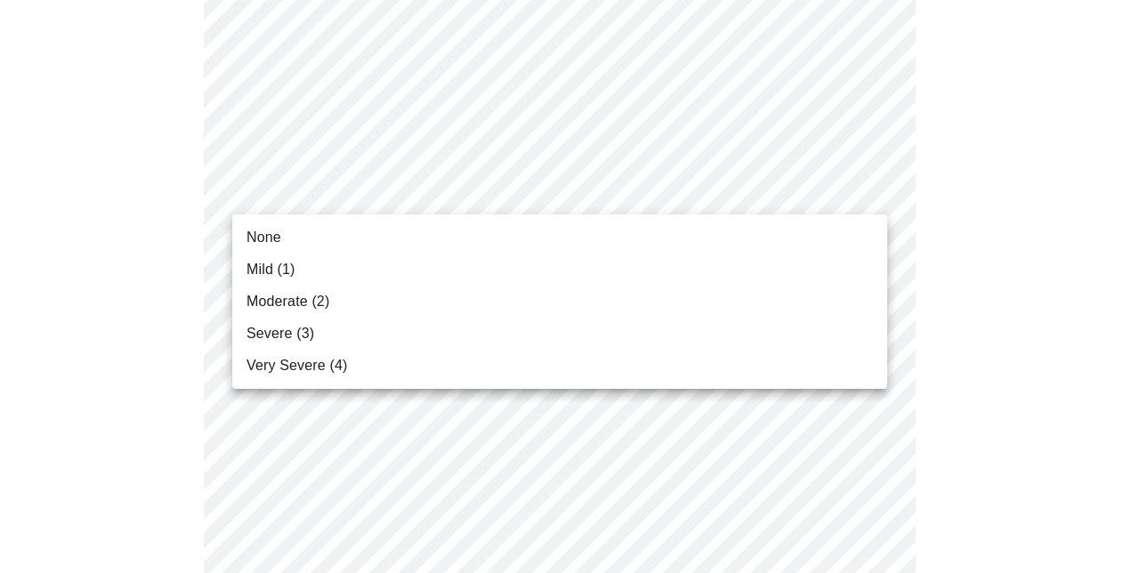
click at [340, 247] on li "None" at bounding box center [559, 238] width 655 height 32
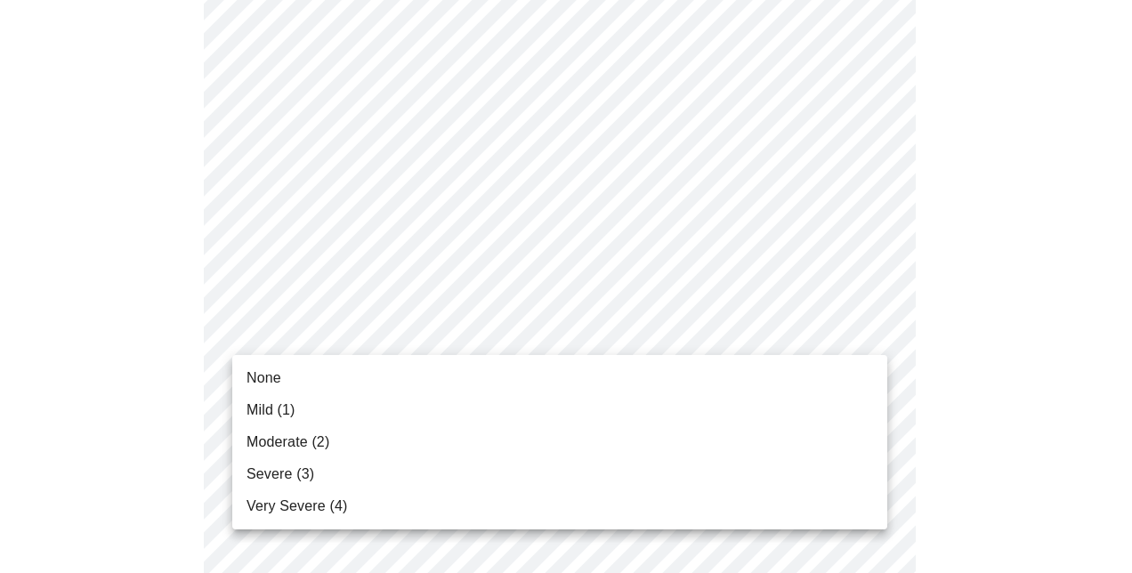
click at [321, 377] on li "None" at bounding box center [559, 378] width 655 height 32
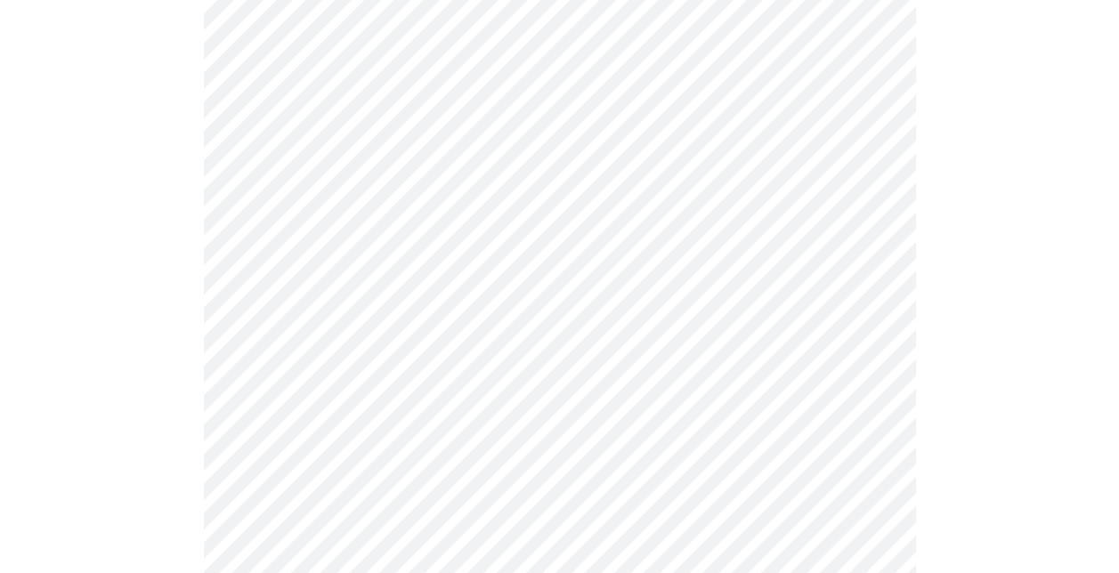
scroll to position [1335, 0]
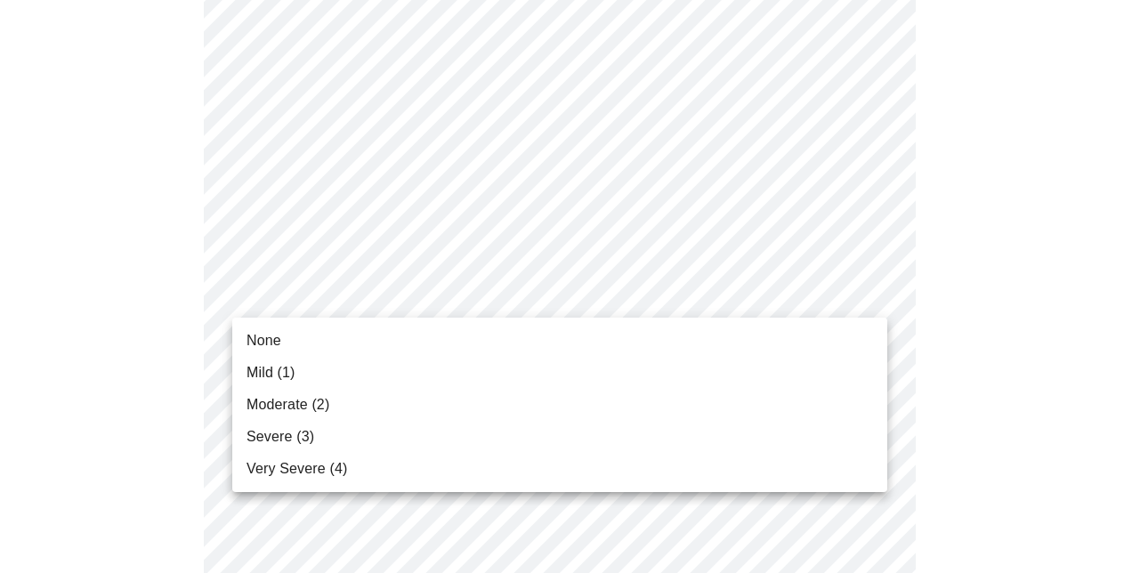
click at [329, 340] on li "None" at bounding box center [559, 341] width 655 height 32
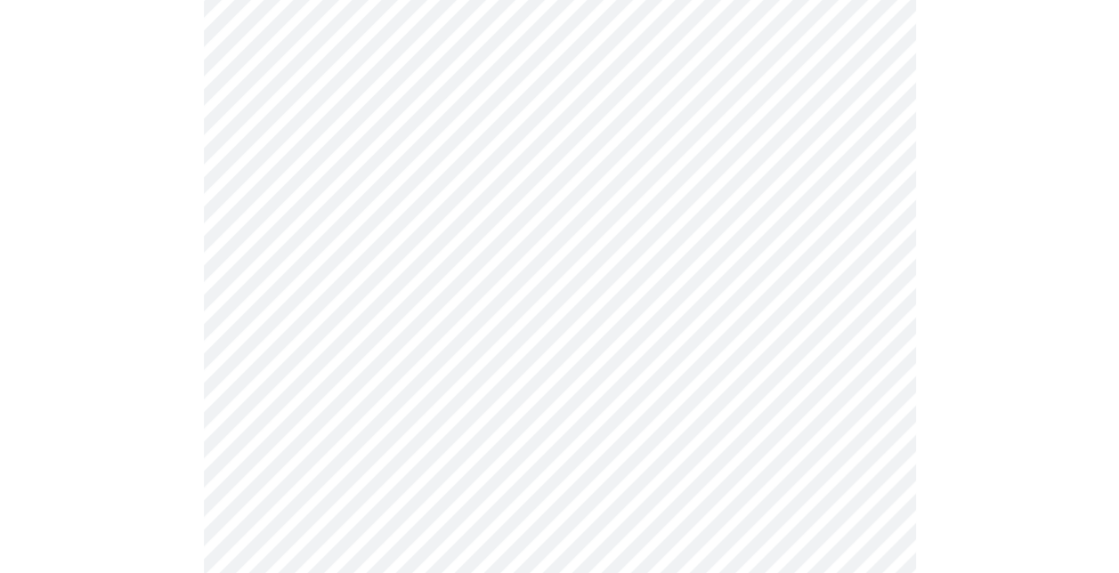
scroll to position [1513, 0]
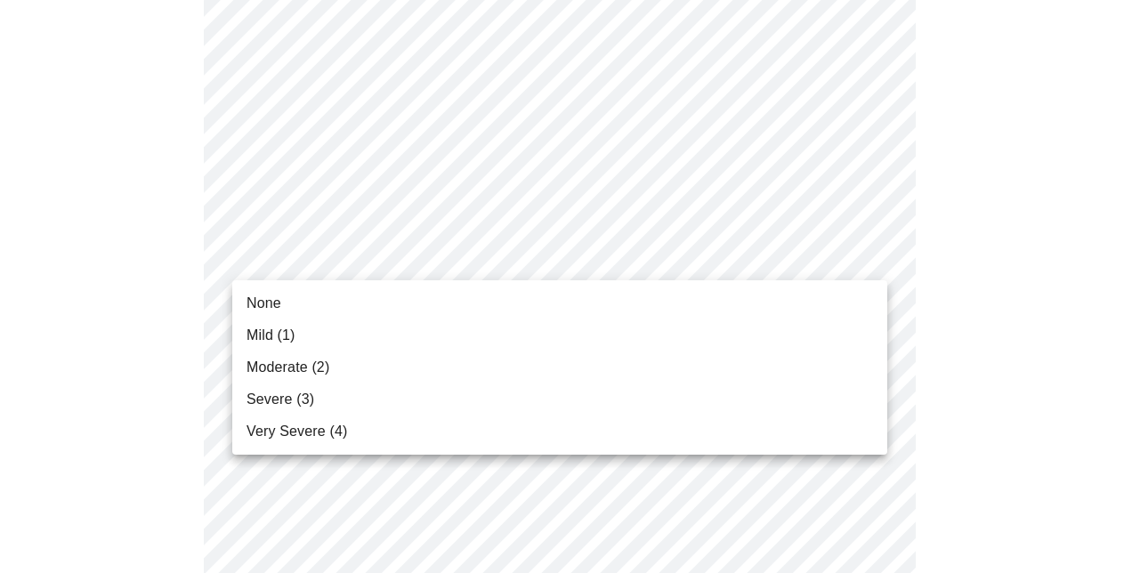
click at [318, 303] on li "None" at bounding box center [559, 303] width 655 height 32
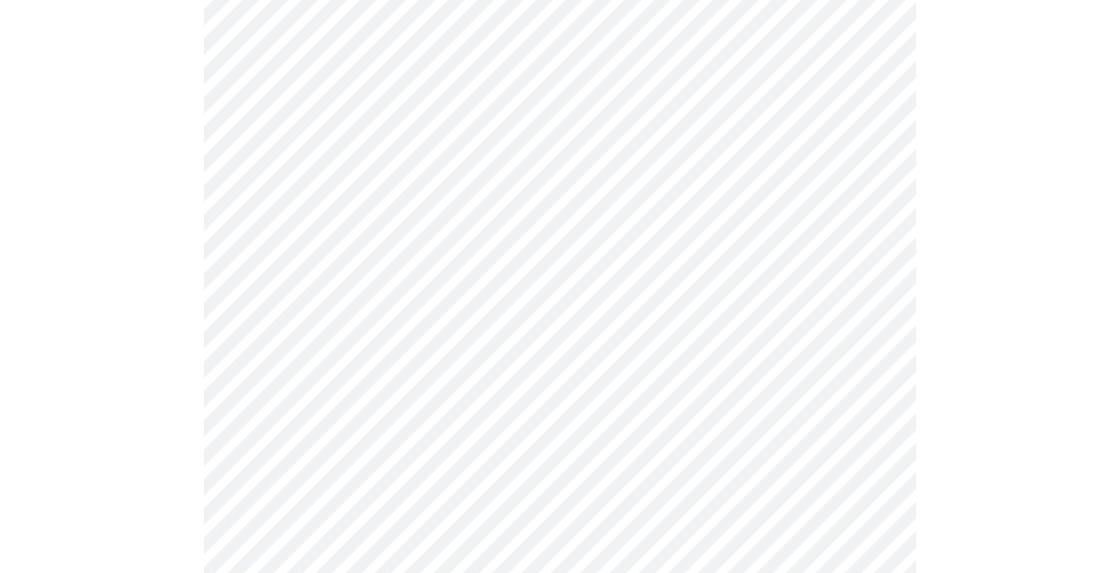
scroll to position [890, 0]
click at [551, 208] on body "MyMenopauseRx Appointments Messaging Labs Uploads Medications Community Refer a…" at bounding box center [559, 6] width 1104 height 1779
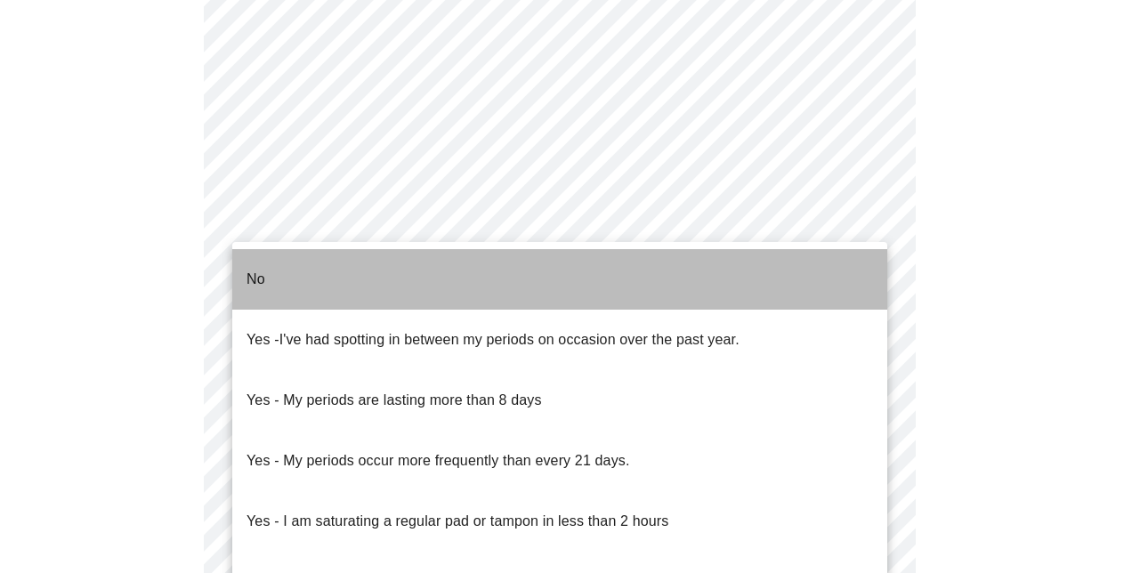
click at [257, 269] on p "No" at bounding box center [256, 279] width 19 height 21
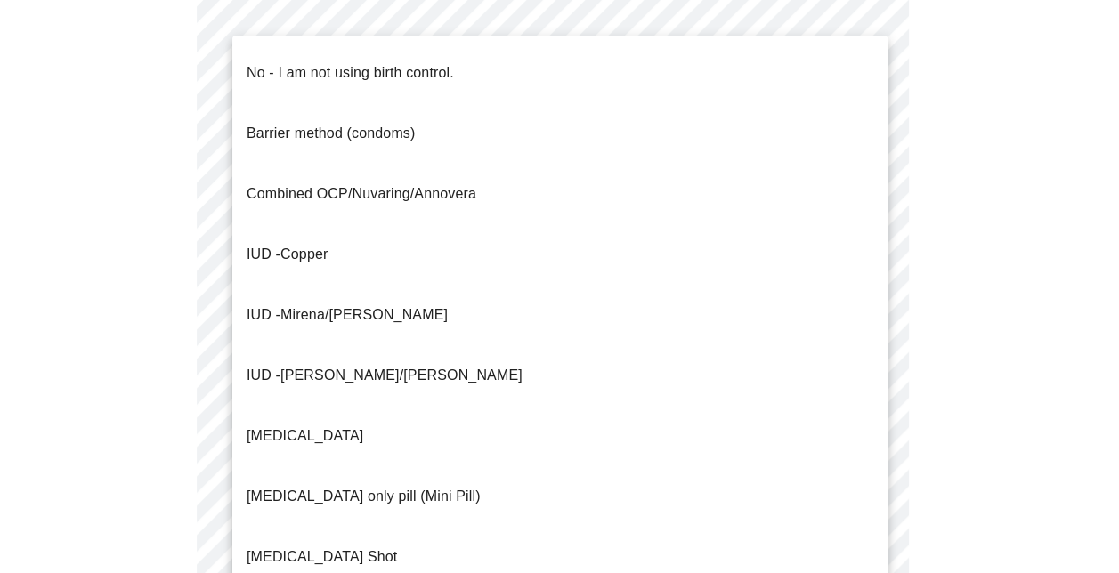
click at [437, 344] on body "MyMenopauseRx Appointments Messaging Labs Uploads Medications Community Refer a…" at bounding box center [559, 1] width 1104 height 1769
click at [289, 64] on p "No - I am not using birth control." at bounding box center [350, 72] width 207 height 21
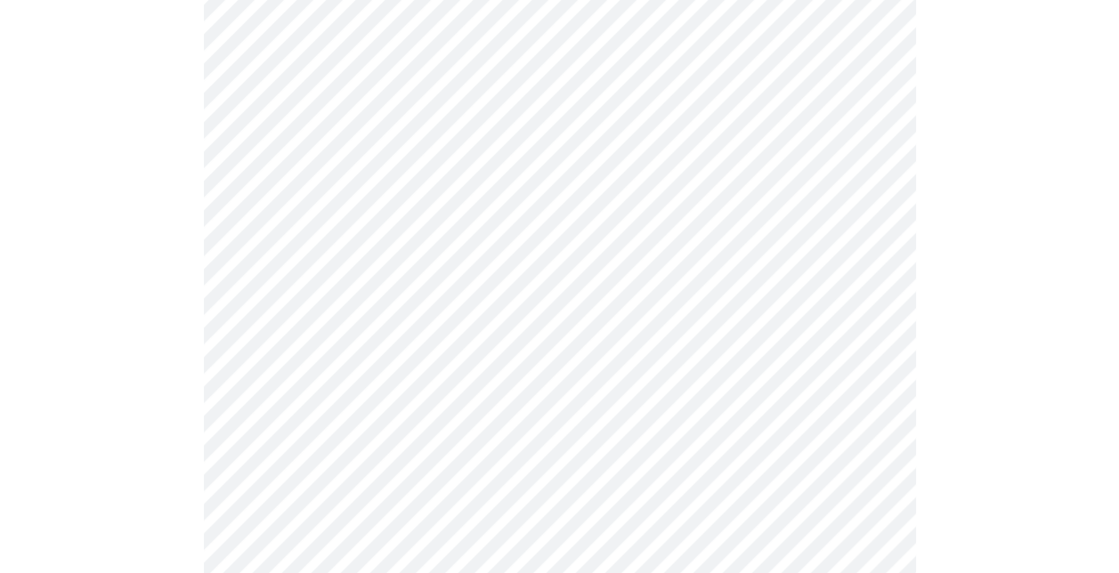
scroll to position [1068, 0]
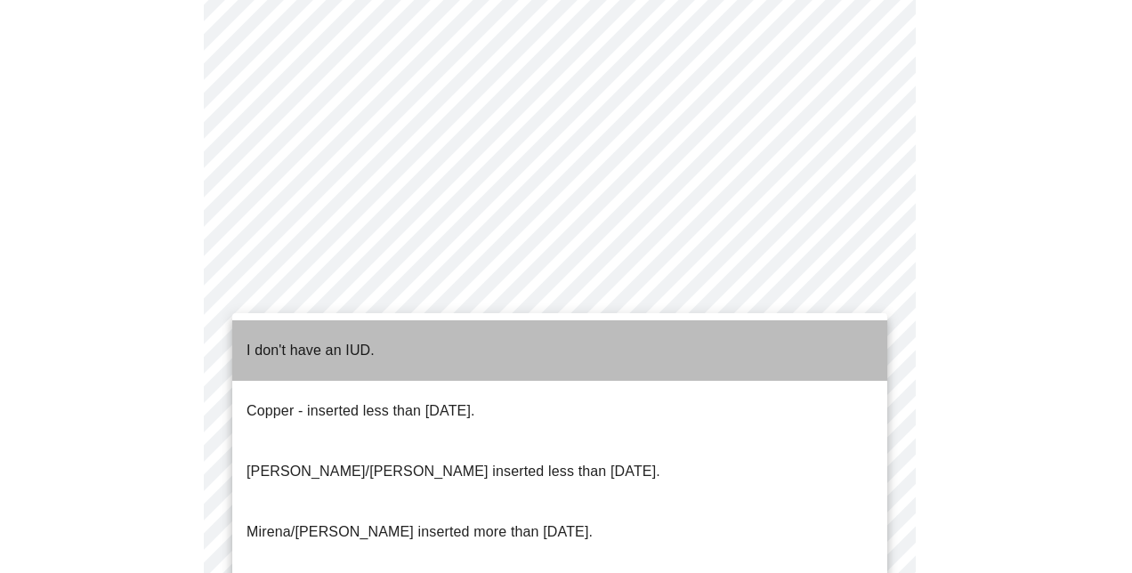
click at [317, 340] on p "I don't have an IUD." at bounding box center [311, 350] width 128 height 21
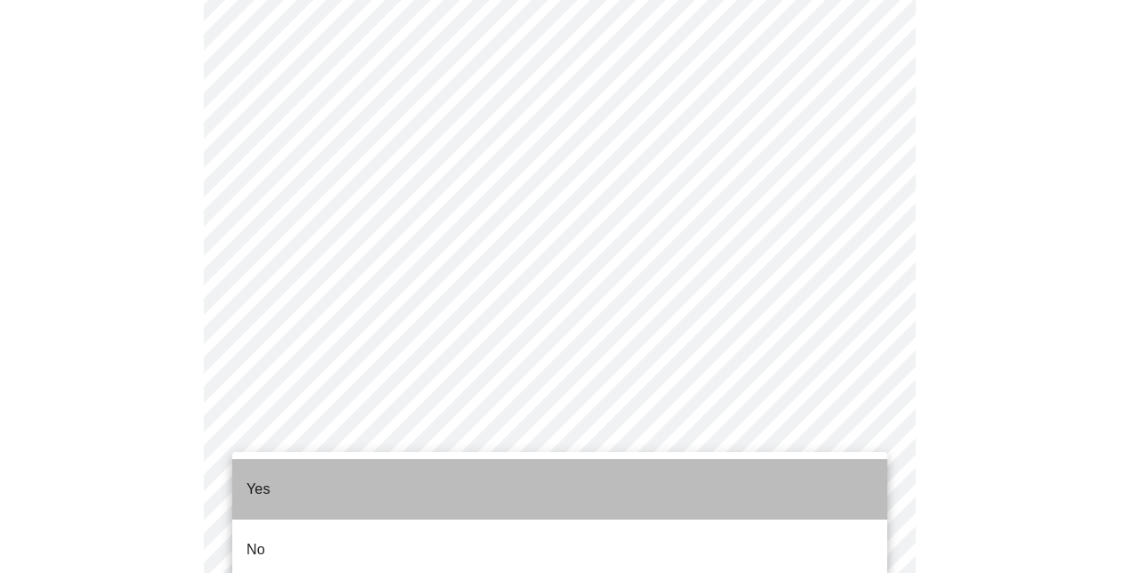
drag, startPoint x: 338, startPoint y: 481, endPoint x: 475, endPoint y: 481, distance: 137.1
click at [338, 481] on li "Yes" at bounding box center [559, 489] width 655 height 61
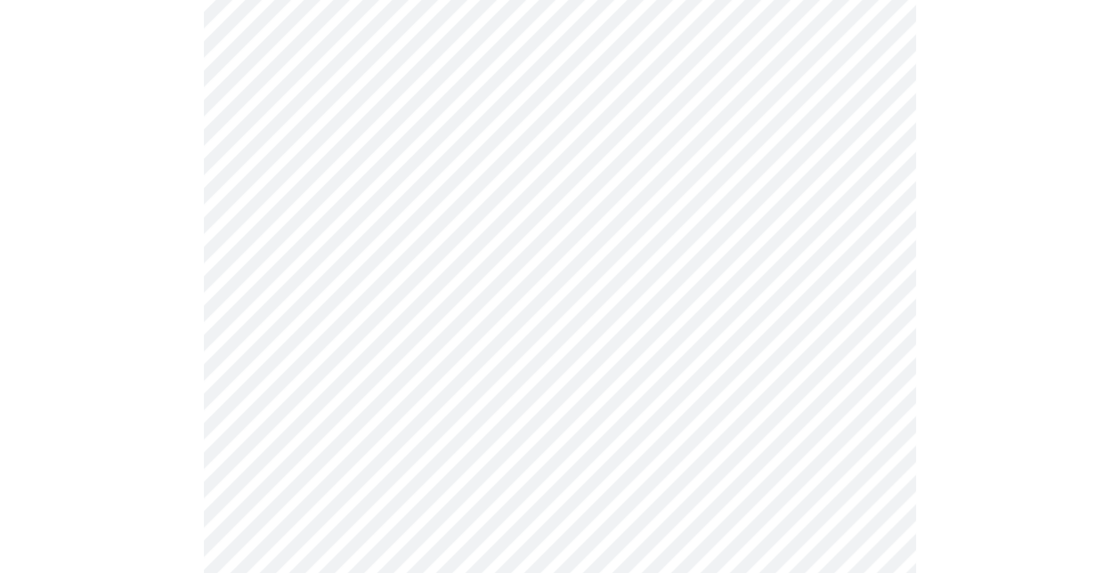
scroll to position [356, 0]
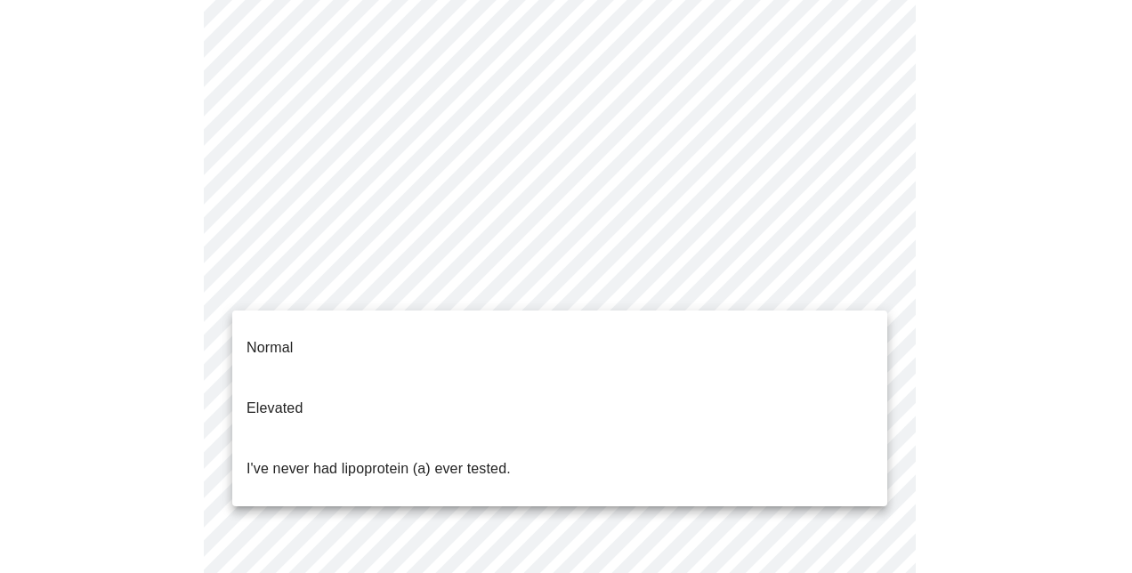
click at [428, 287] on body "MyMenopauseRx Appointments Messaging Labs Uploads Medications Community Refer a…" at bounding box center [566, 321] width 1118 height 1340
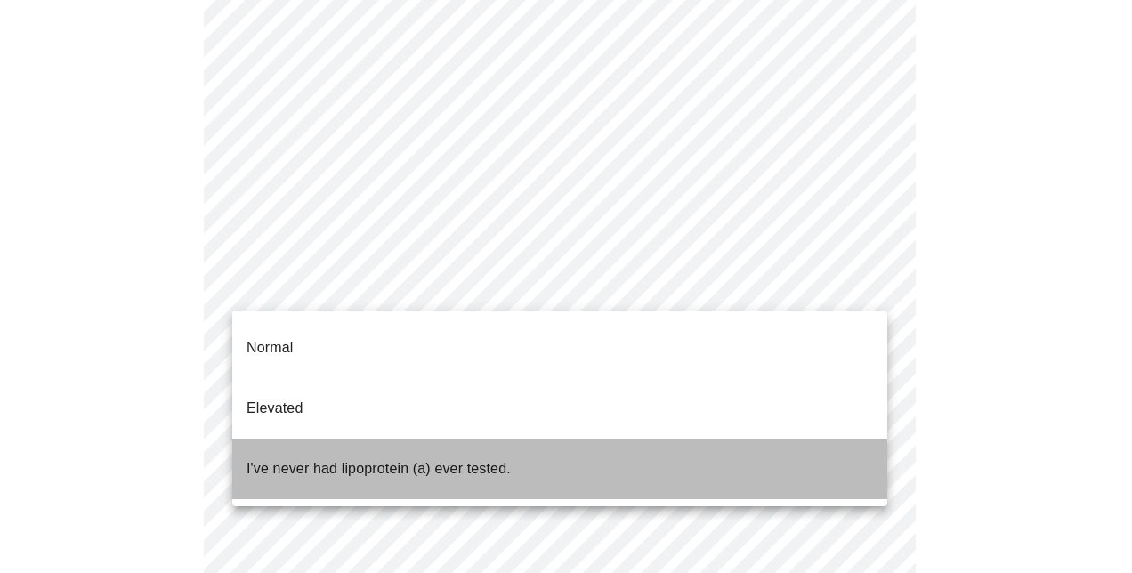
drag, startPoint x: 326, startPoint y: 425, endPoint x: 548, endPoint y: 432, distance: 222.6
click at [326, 458] on p "I've never had lipoprotein (a) ever tested." at bounding box center [379, 468] width 264 height 21
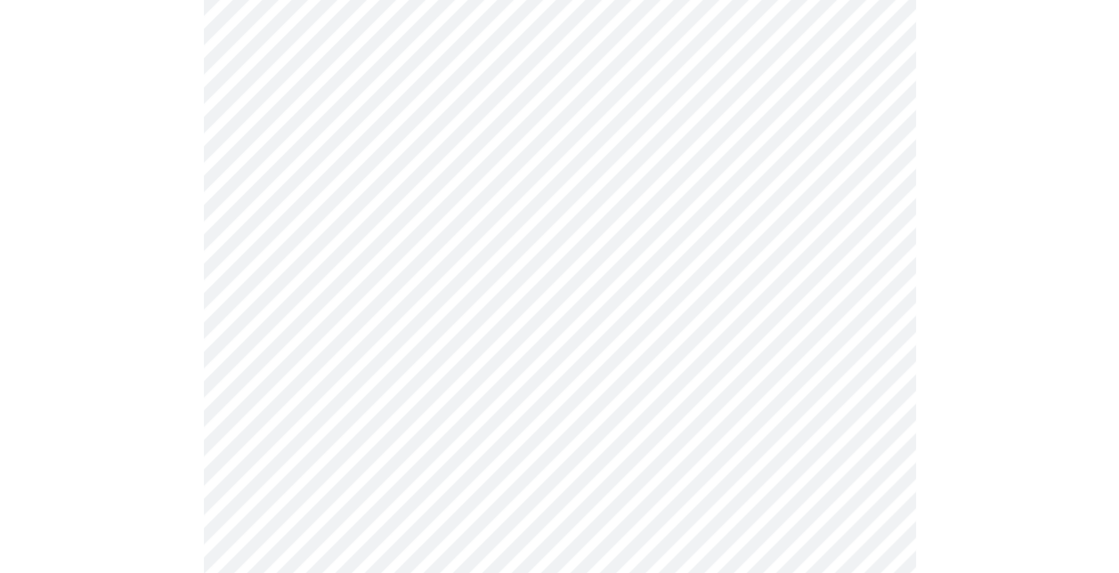
scroll to position [4717, 0]
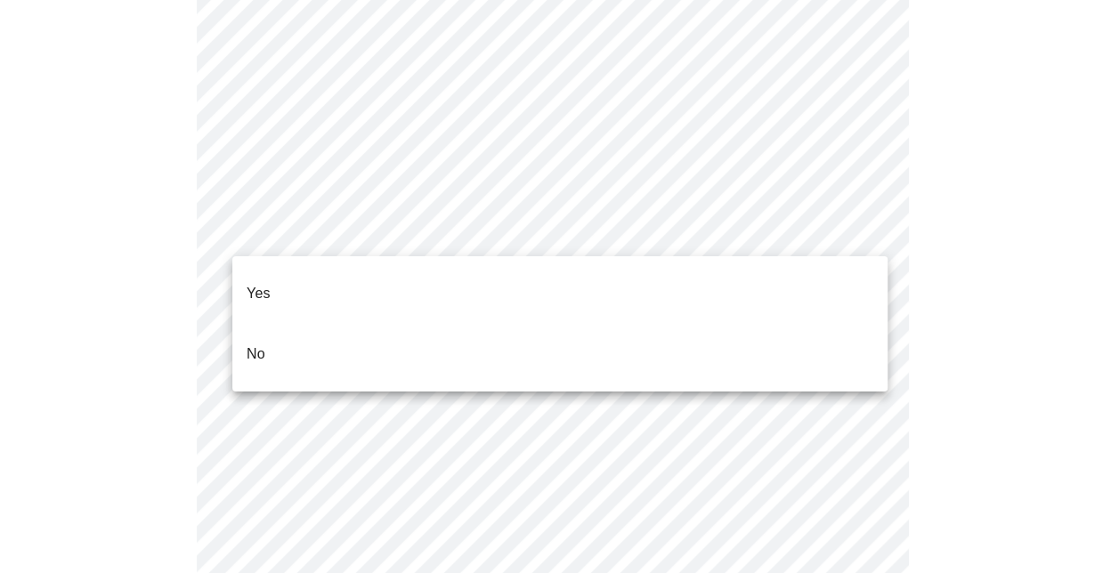
click at [429, 333] on li "No" at bounding box center [559, 354] width 655 height 61
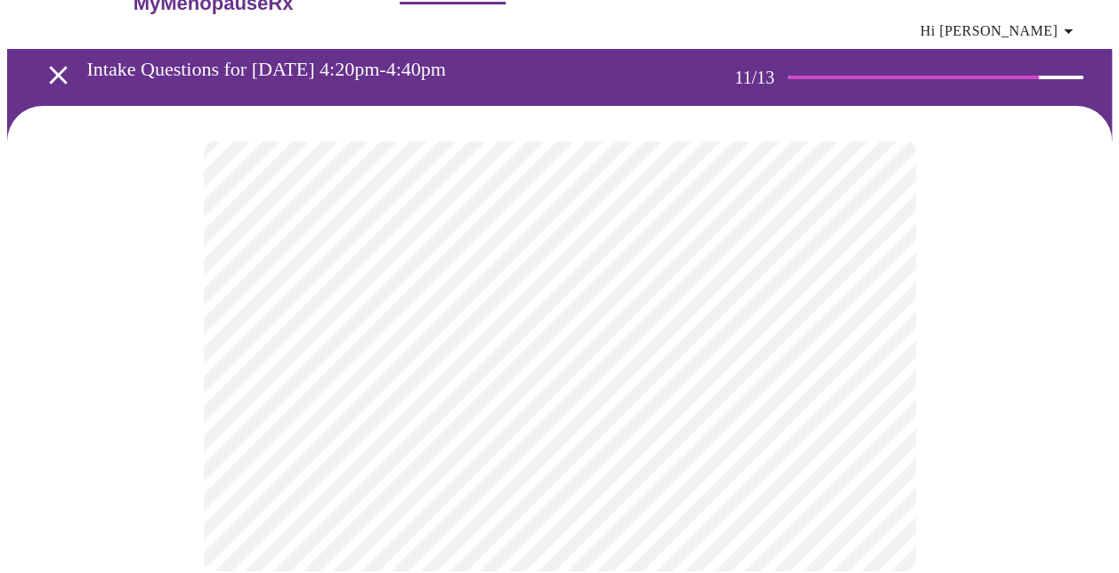
scroll to position [77, 0]
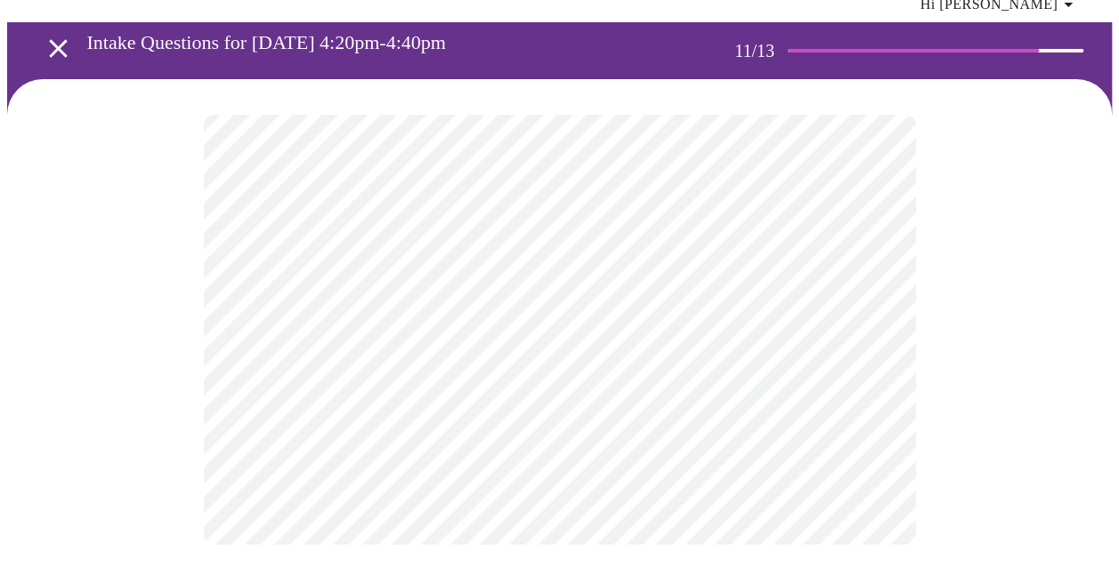
click at [967, 362] on div at bounding box center [559, 329] width 1104 height 501
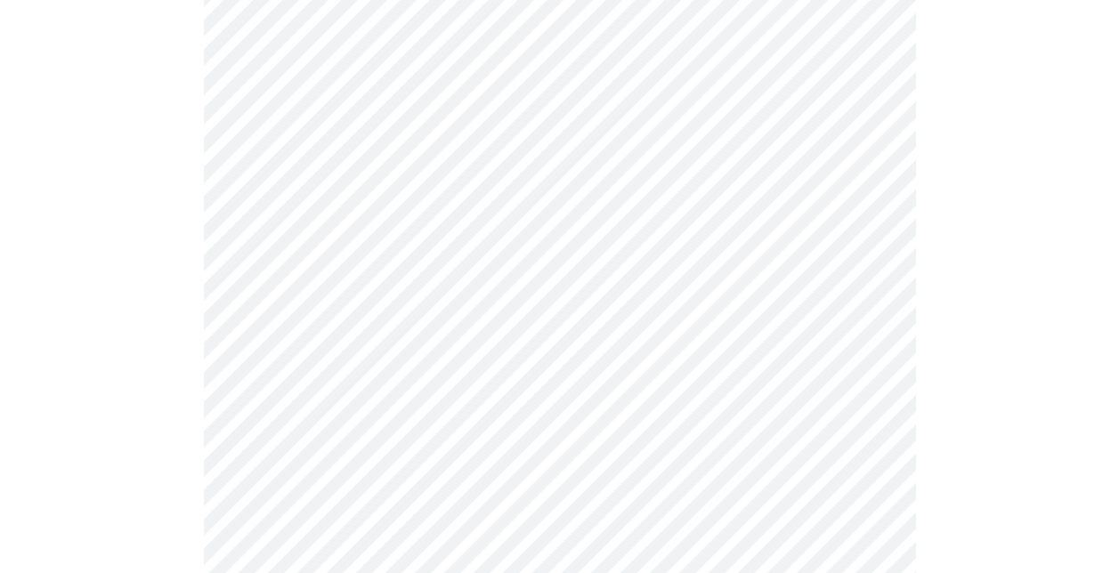
scroll to position [267, 0]
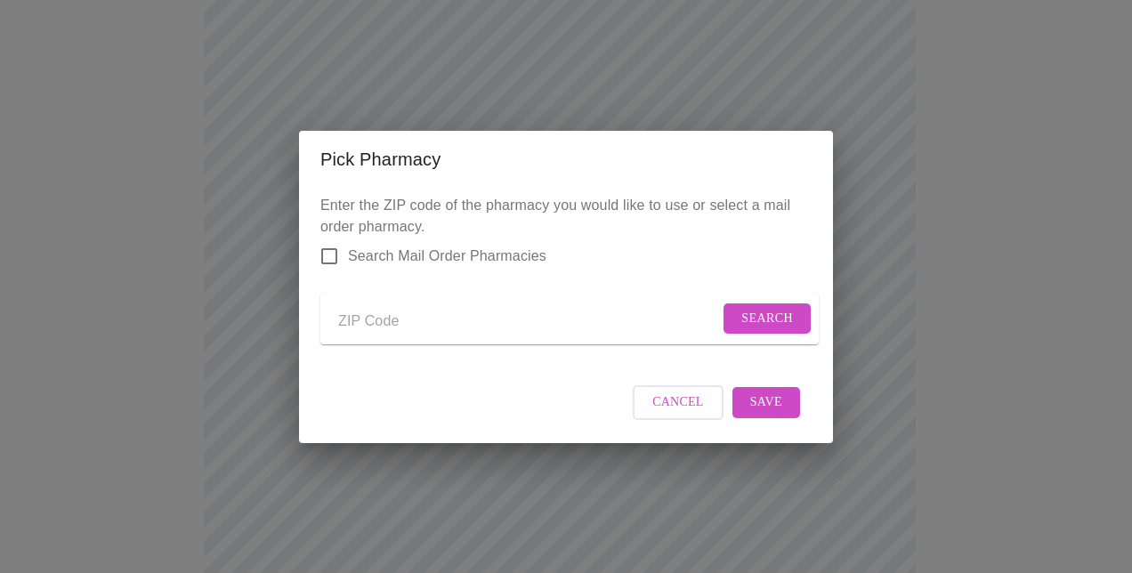
click at [670, 414] on span "Cancel" at bounding box center [678, 403] width 52 height 22
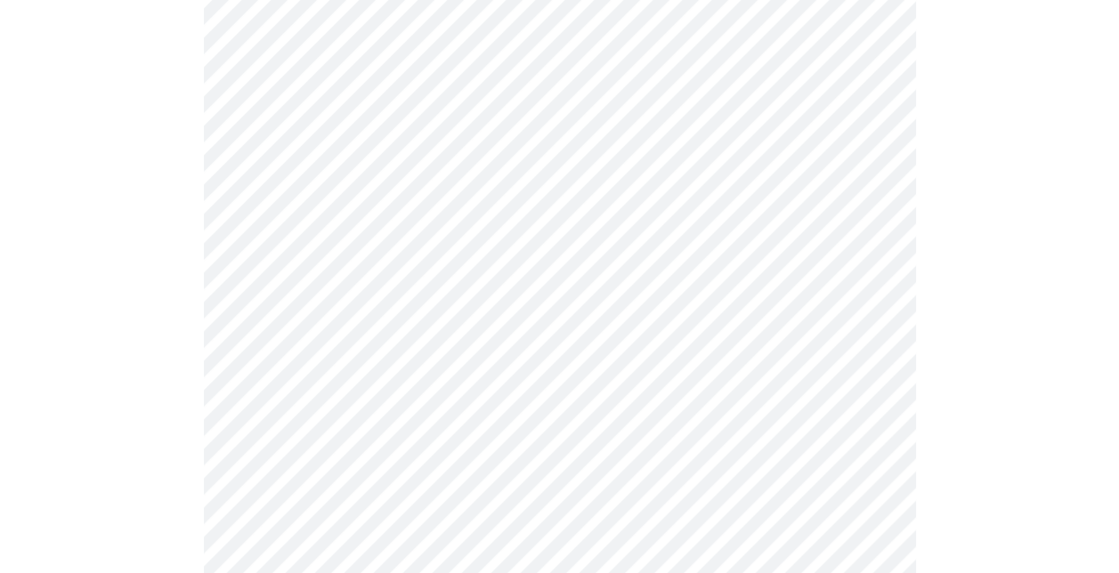
scroll to position [1150, 0]
